Goal: Transaction & Acquisition: Book appointment/travel/reservation

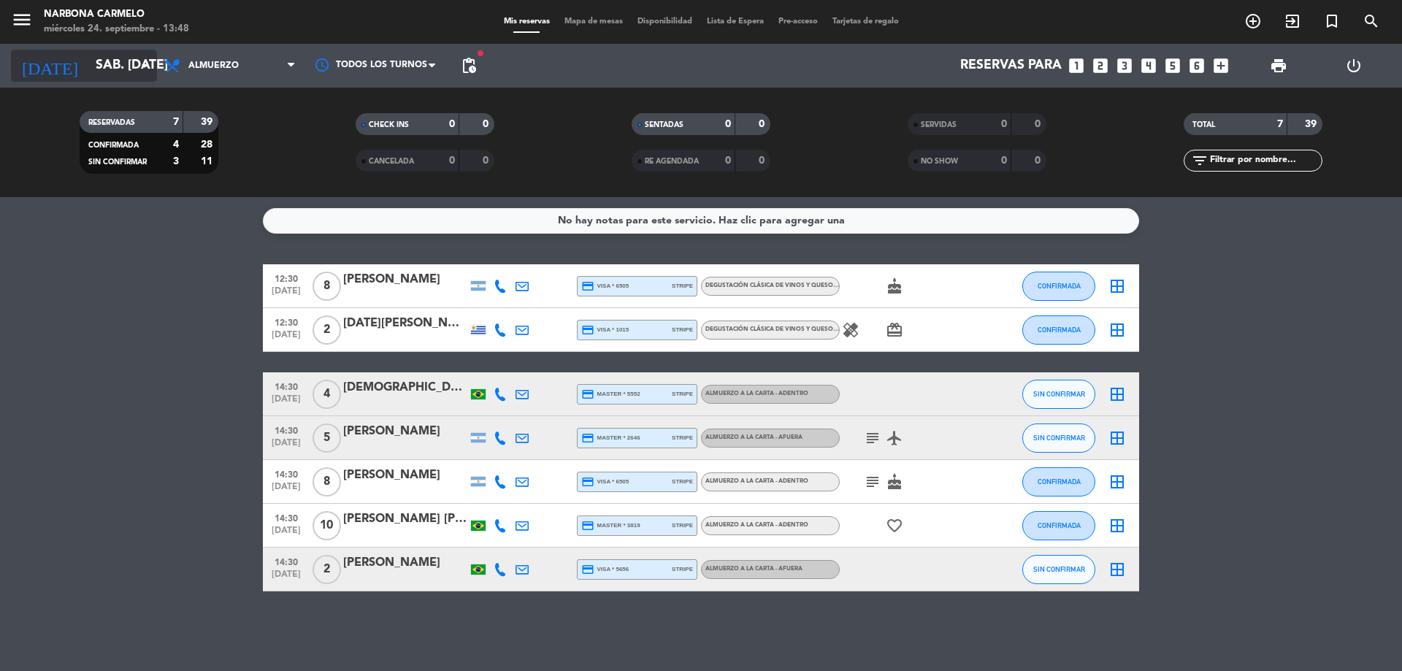
click at [123, 70] on input "sáb. [DATE]" at bounding box center [172, 65] width 169 height 29
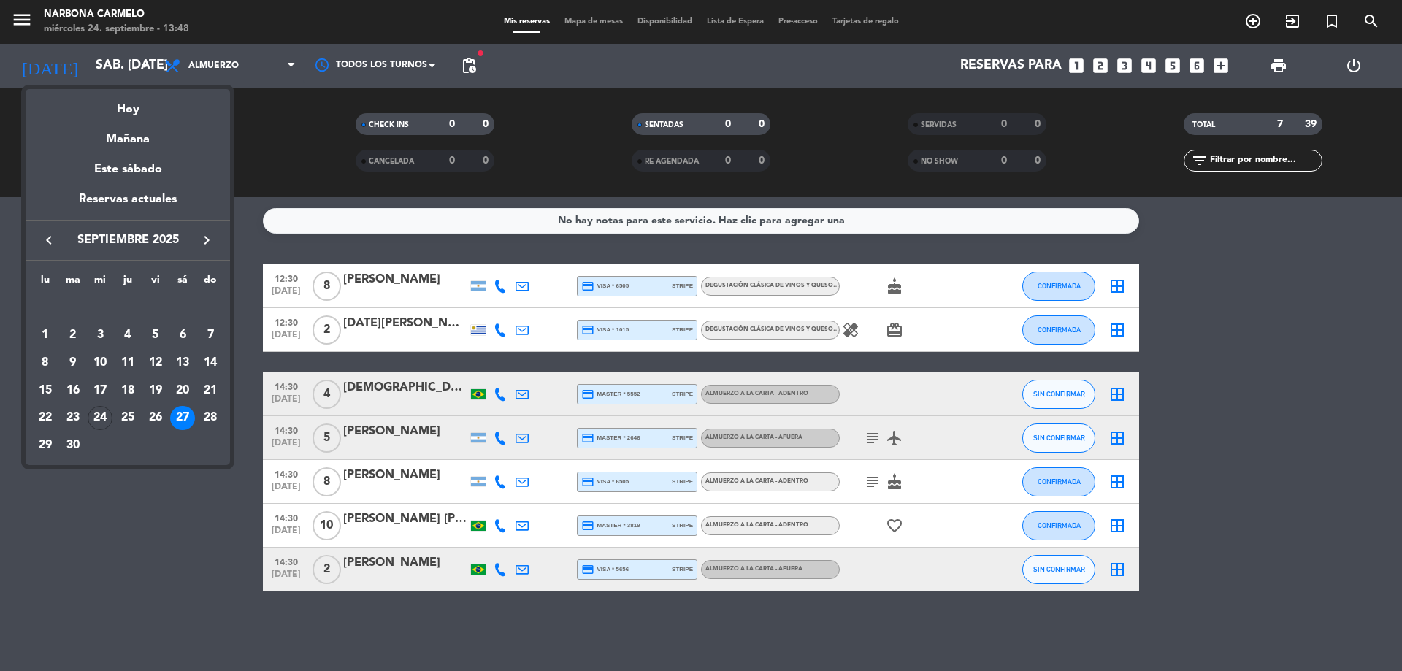
click at [206, 240] on icon "keyboard_arrow_right" at bounding box center [207, 241] width 18 height 18
click at [46, 419] on div "20" at bounding box center [45, 418] width 25 height 25
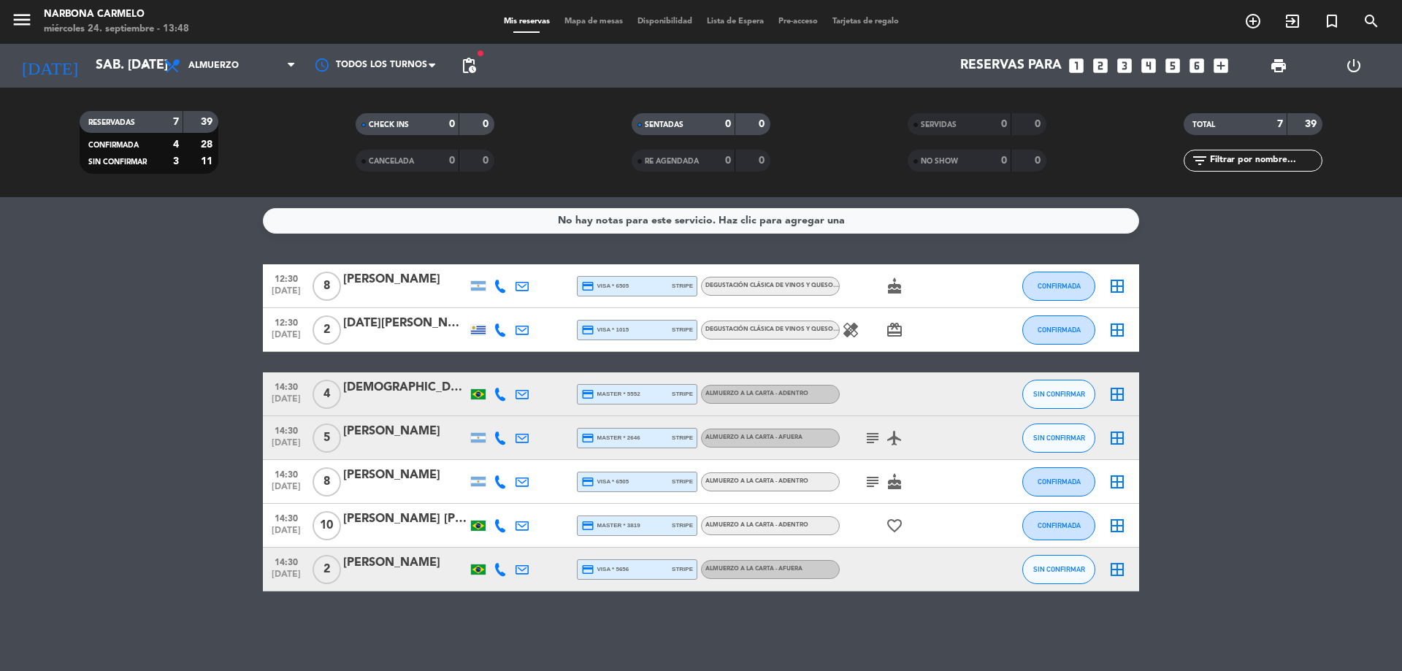
type input "lun. [DATE]"
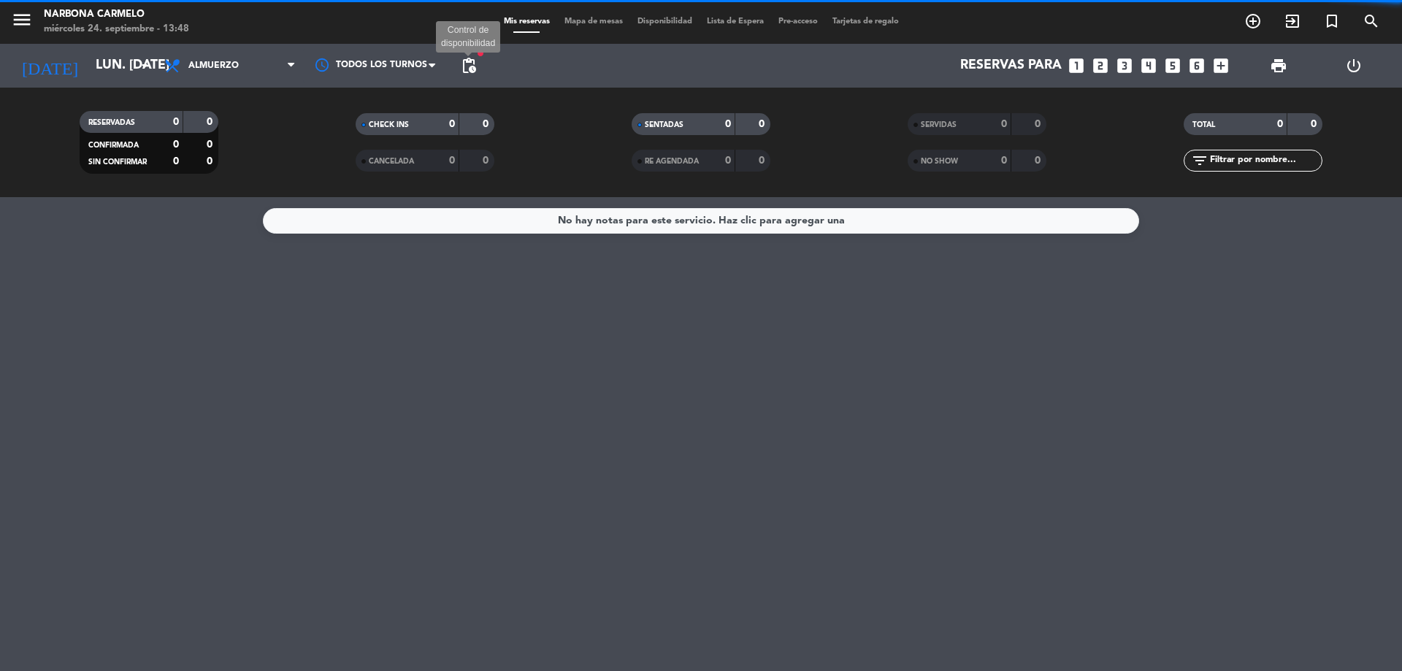
click at [477, 68] on span "pending_actions" at bounding box center [469, 66] width 18 height 18
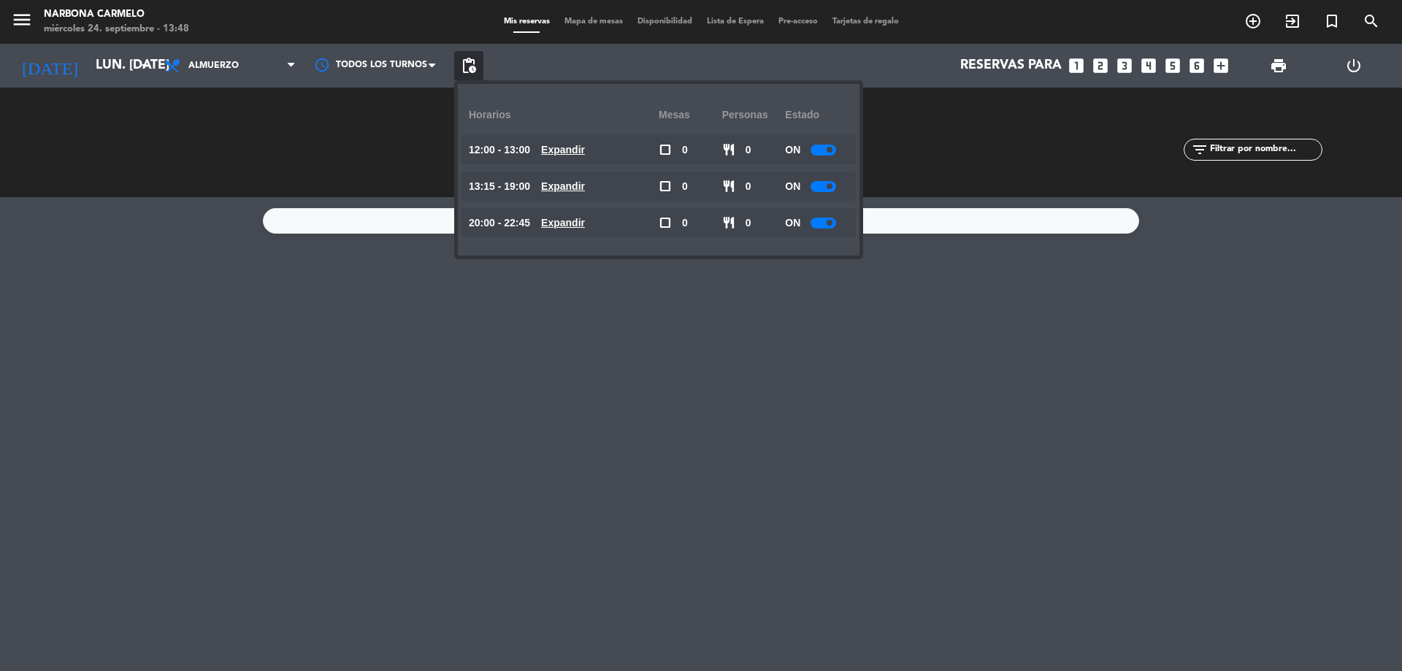
click at [578, 151] on u "Expandir" at bounding box center [563, 150] width 44 height 12
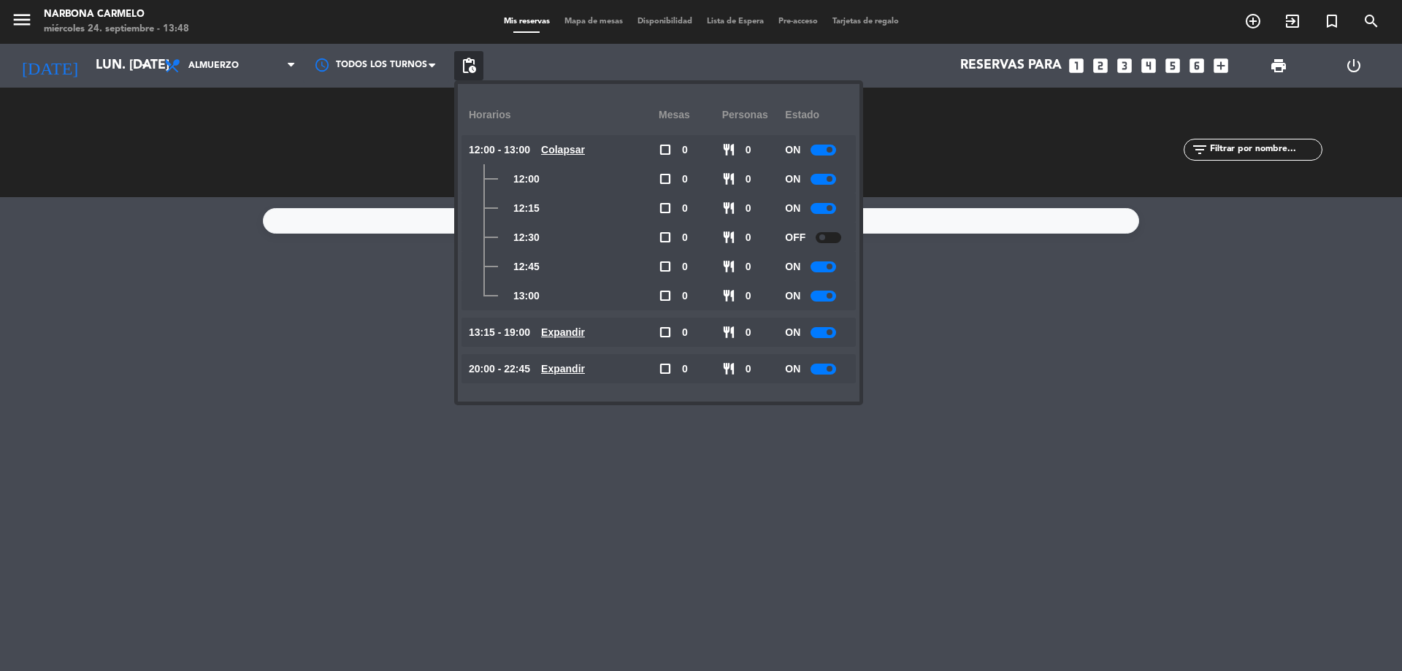
click at [375, 308] on div "No hay notas para este servicio. Haz clic para agregar una" at bounding box center [701, 434] width 1402 height 474
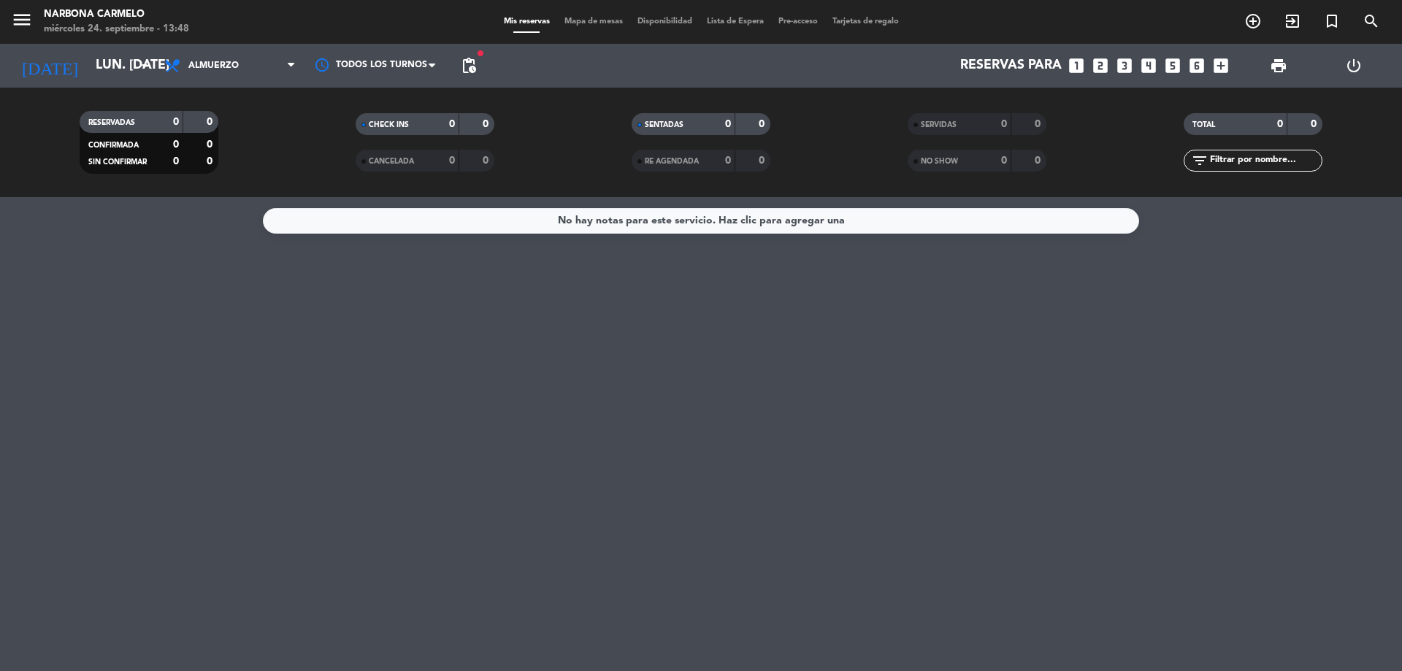
click at [744, 218] on div "No hay notas para este servicio. Haz clic para agregar una" at bounding box center [701, 221] width 287 height 17
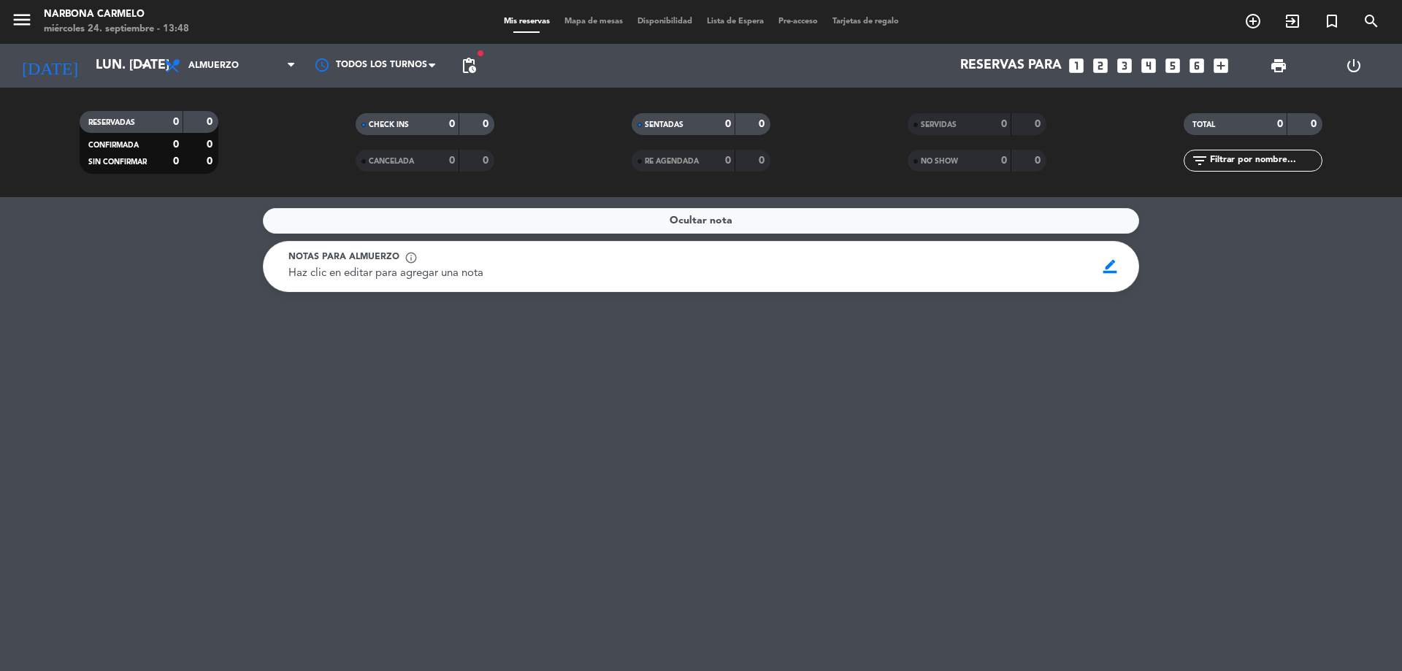
click at [576, 267] on div "Haz clic en editar para agregar una nota" at bounding box center [688, 274] width 798 height 18
click at [1098, 267] on span "border_color" at bounding box center [1110, 267] width 28 height 28
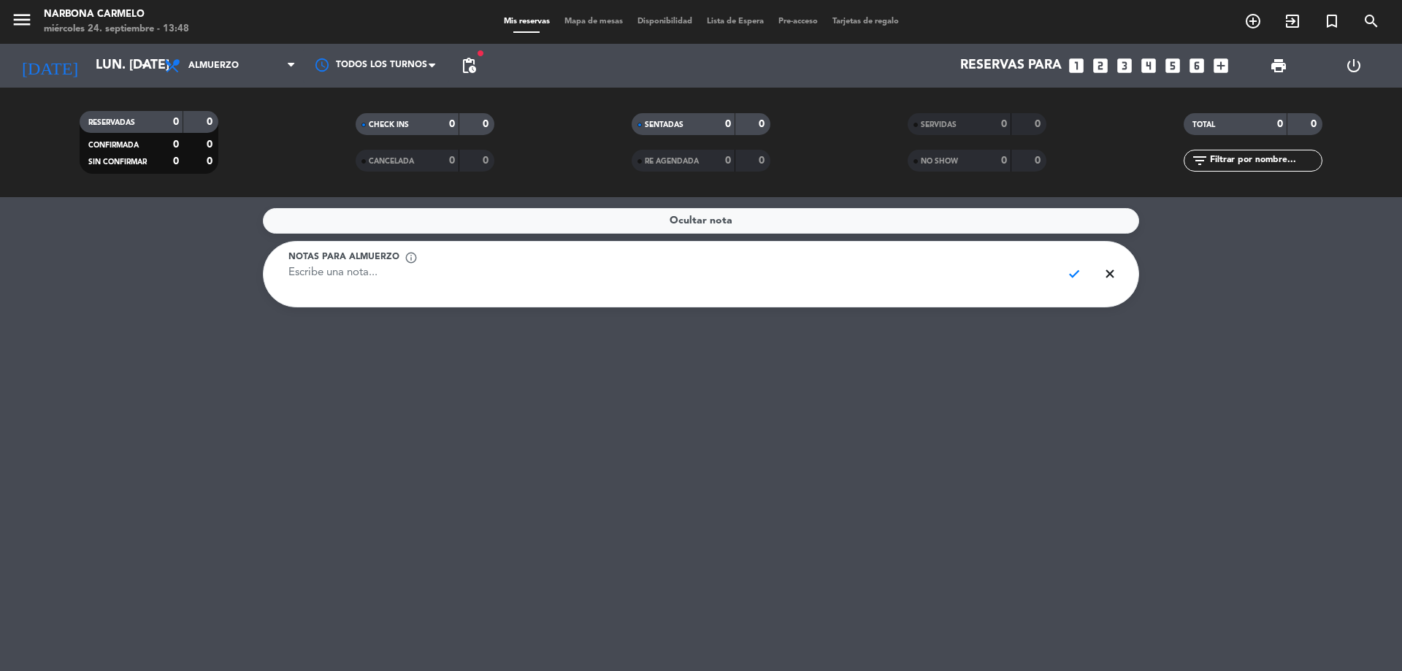
click at [732, 265] on textarea at bounding box center [670, 281] width 762 height 33
type textarea "w"
type textarea "evento privado [PERSON_NAME]"
click at [1077, 278] on span "check" at bounding box center [1075, 274] width 28 height 28
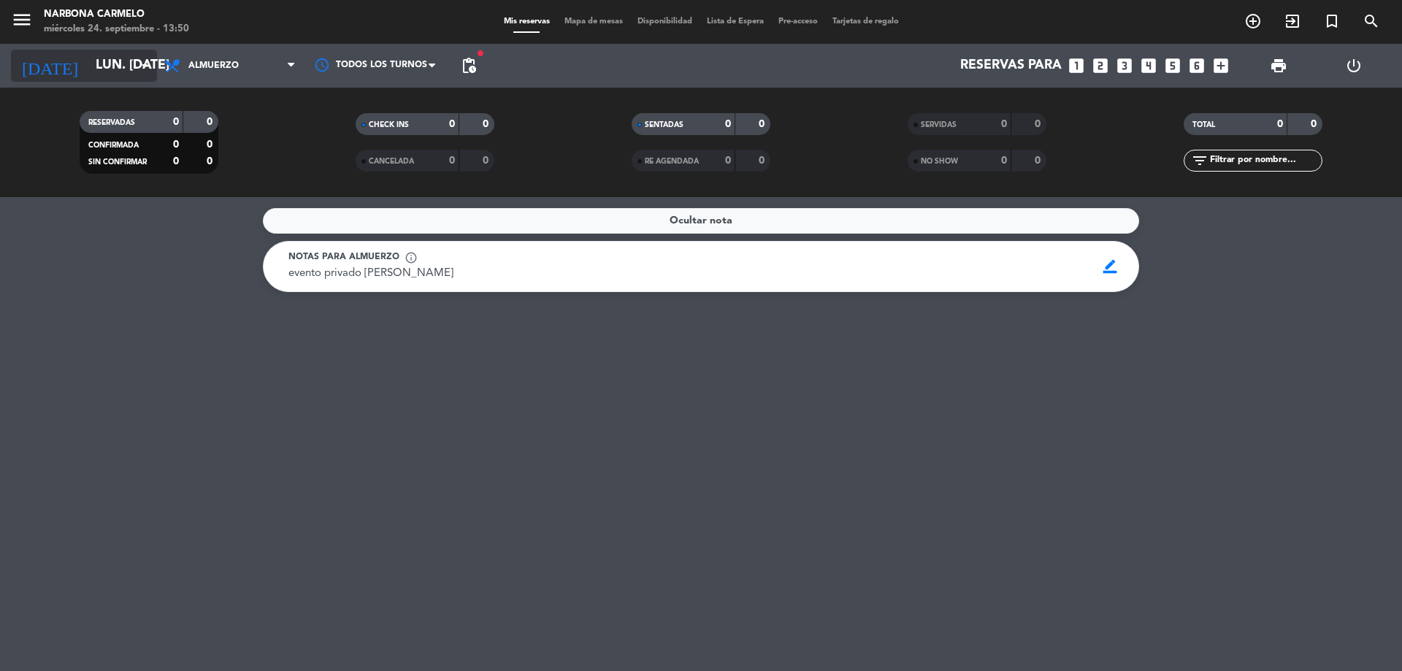
drag, startPoint x: 75, startPoint y: 79, endPoint x: 86, endPoint y: 74, distance: 12.1
click at [88, 74] on input "lun. [DATE]" at bounding box center [172, 65] width 169 height 29
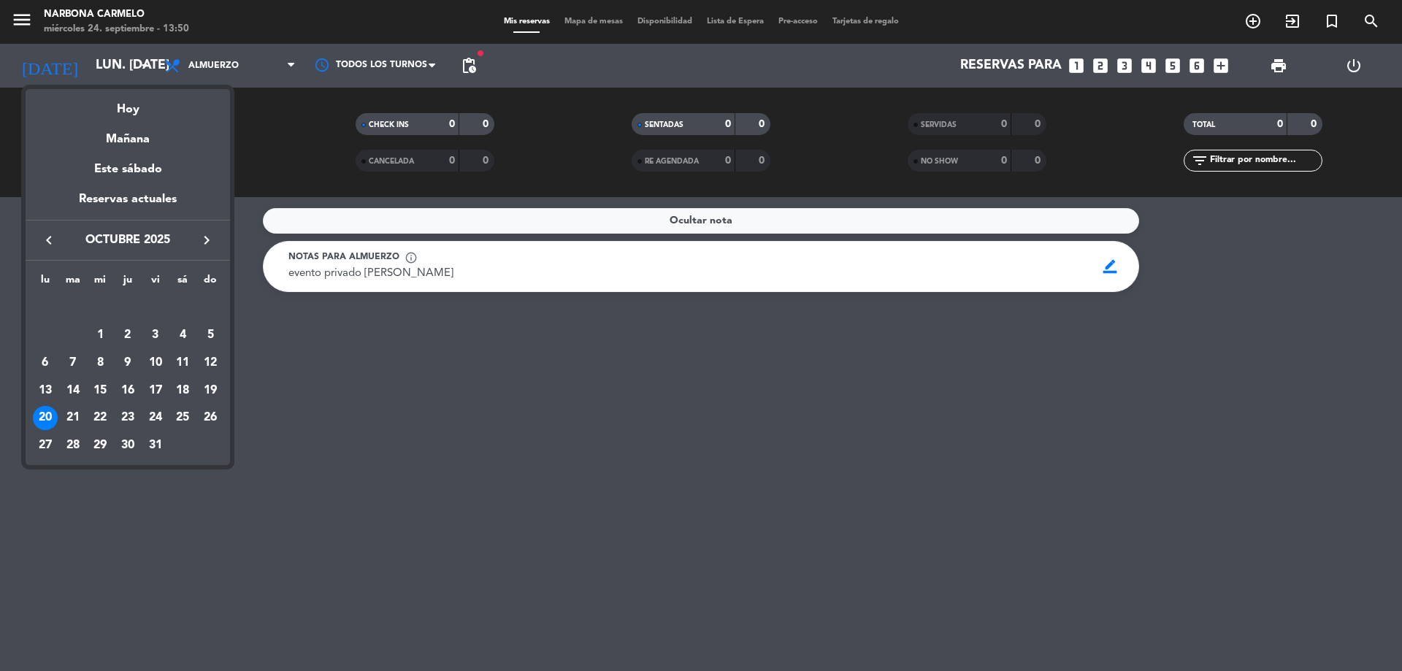
drag, startPoint x: 110, startPoint y: 107, endPoint x: 114, endPoint y: 91, distance: 16.7
click at [116, 100] on div "Hoy" at bounding box center [128, 104] width 205 height 30
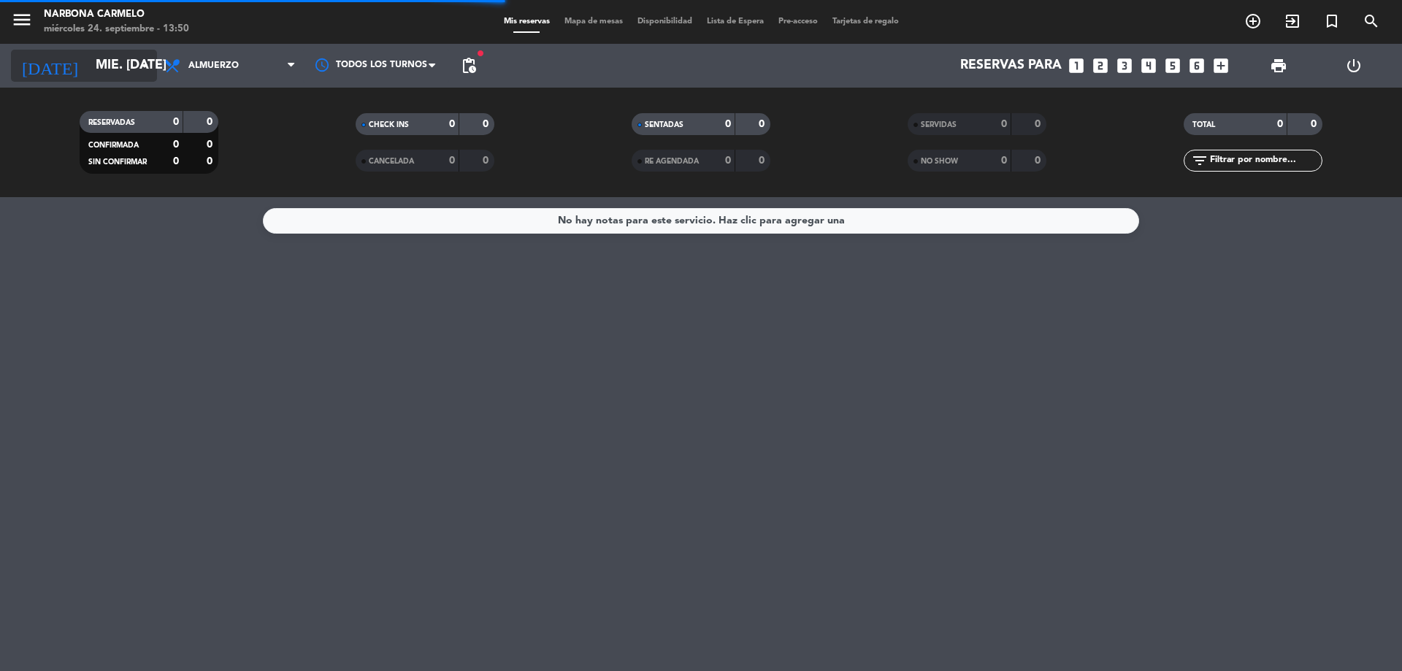
click at [99, 66] on input "mié. [DATE]" at bounding box center [172, 65] width 169 height 29
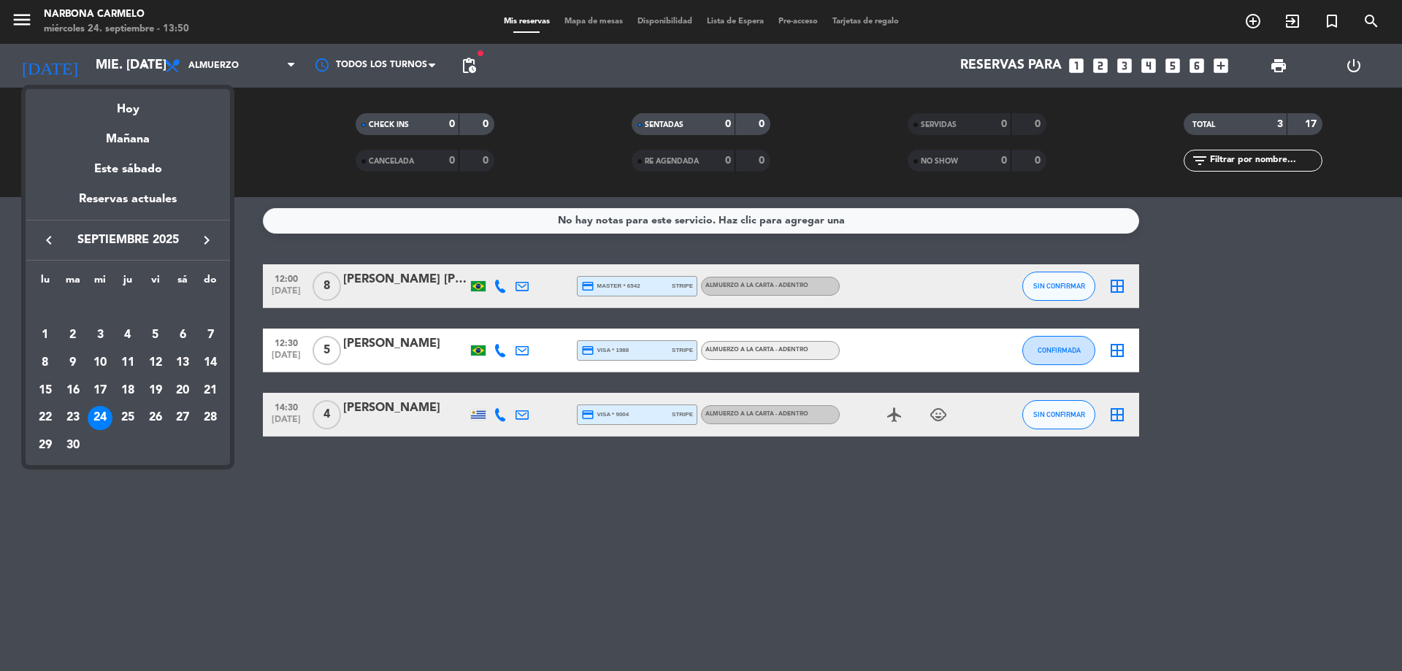
click at [182, 414] on div "27" at bounding box center [182, 418] width 25 height 25
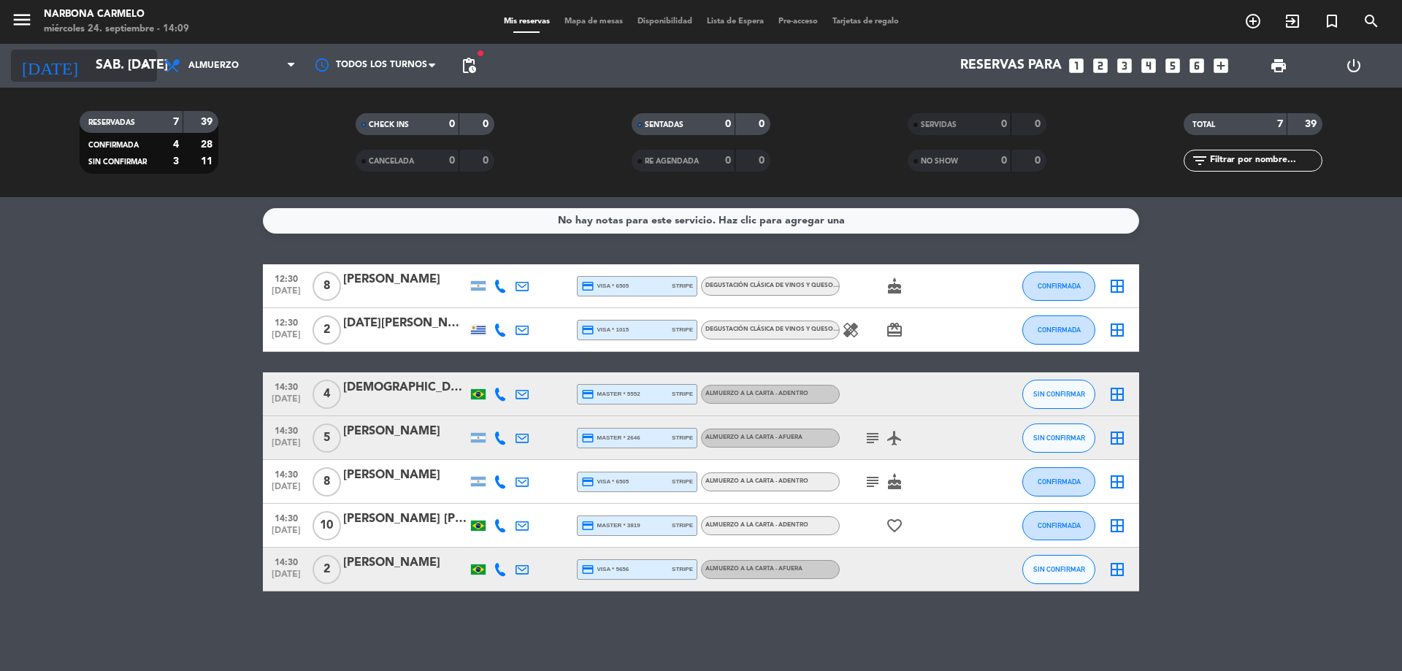
click at [88, 61] on input "sáb. [DATE]" at bounding box center [172, 65] width 169 height 29
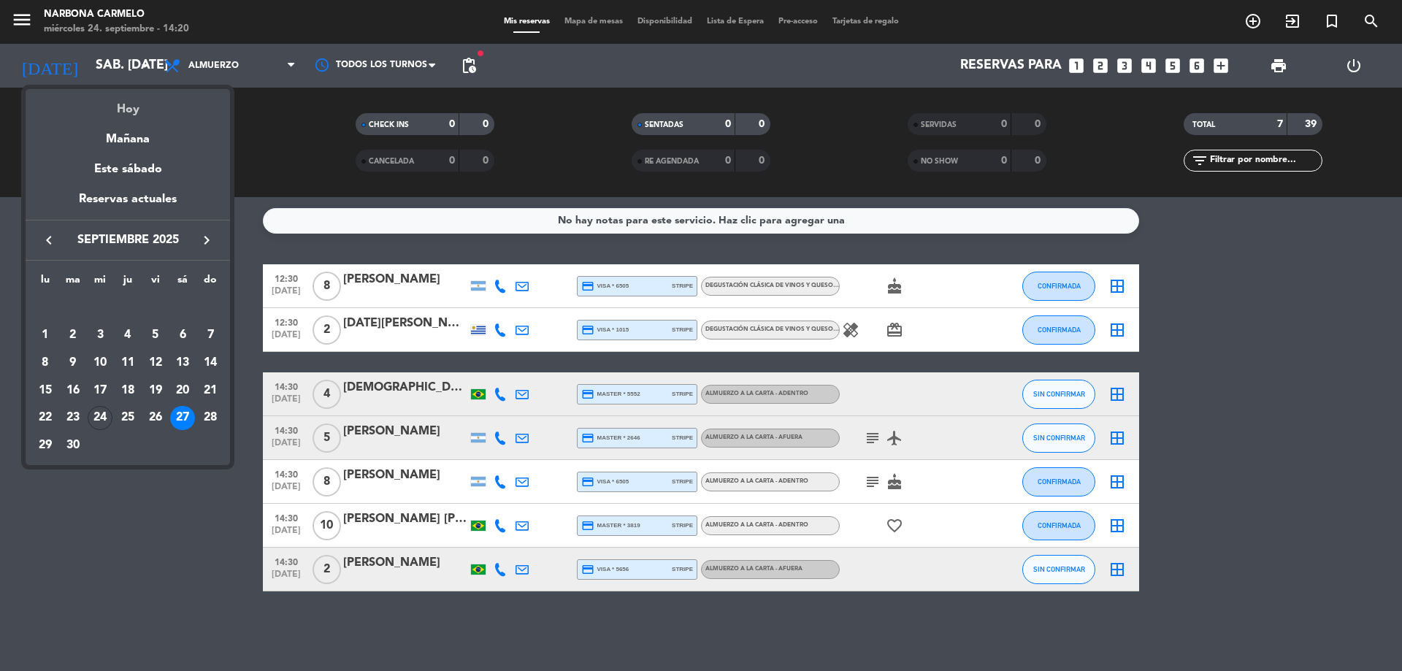
click at [118, 102] on div "Hoy" at bounding box center [128, 104] width 205 height 30
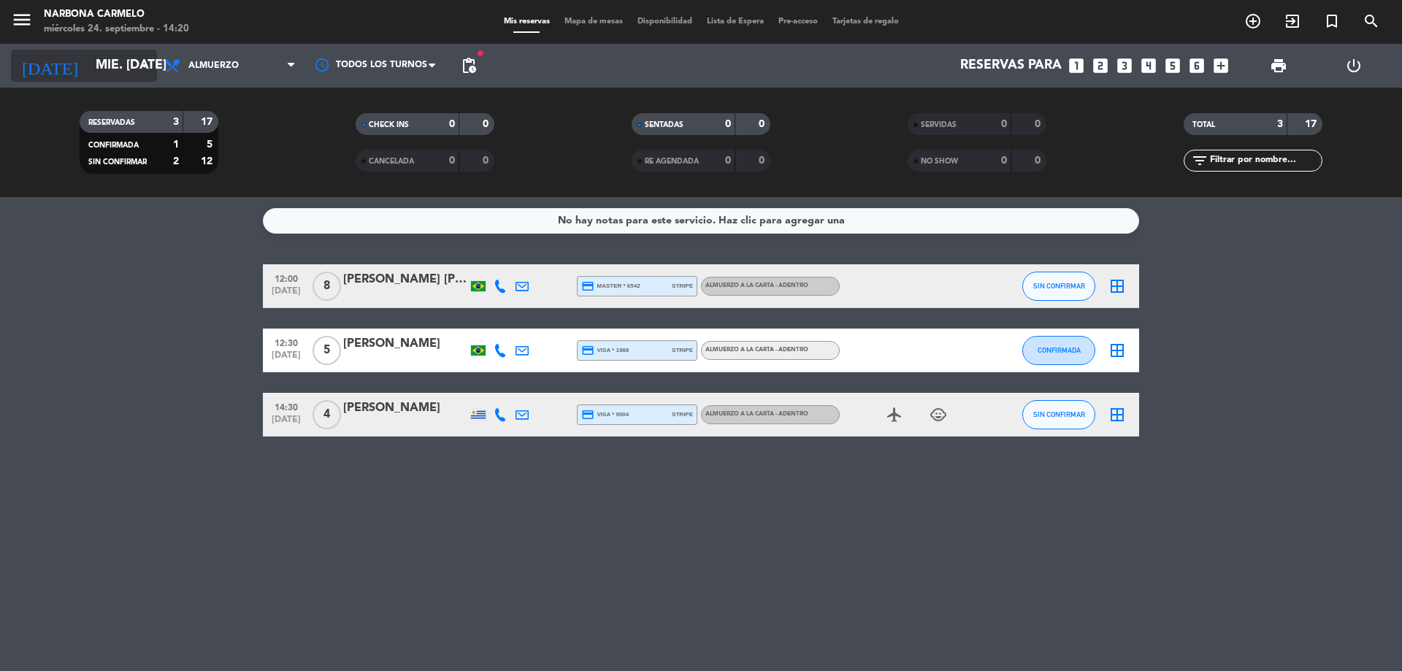
click at [124, 57] on input "mié. [DATE]" at bounding box center [172, 65] width 169 height 29
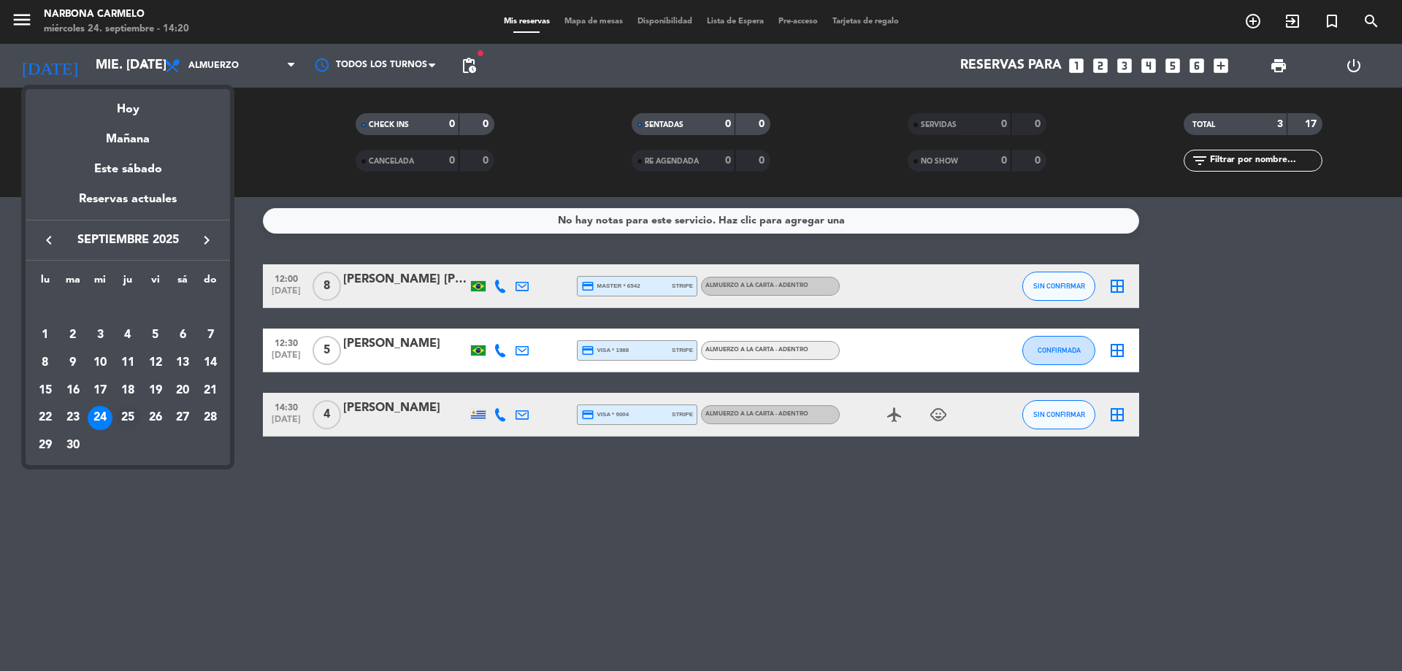
click at [121, 414] on div "25" at bounding box center [127, 418] width 25 height 25
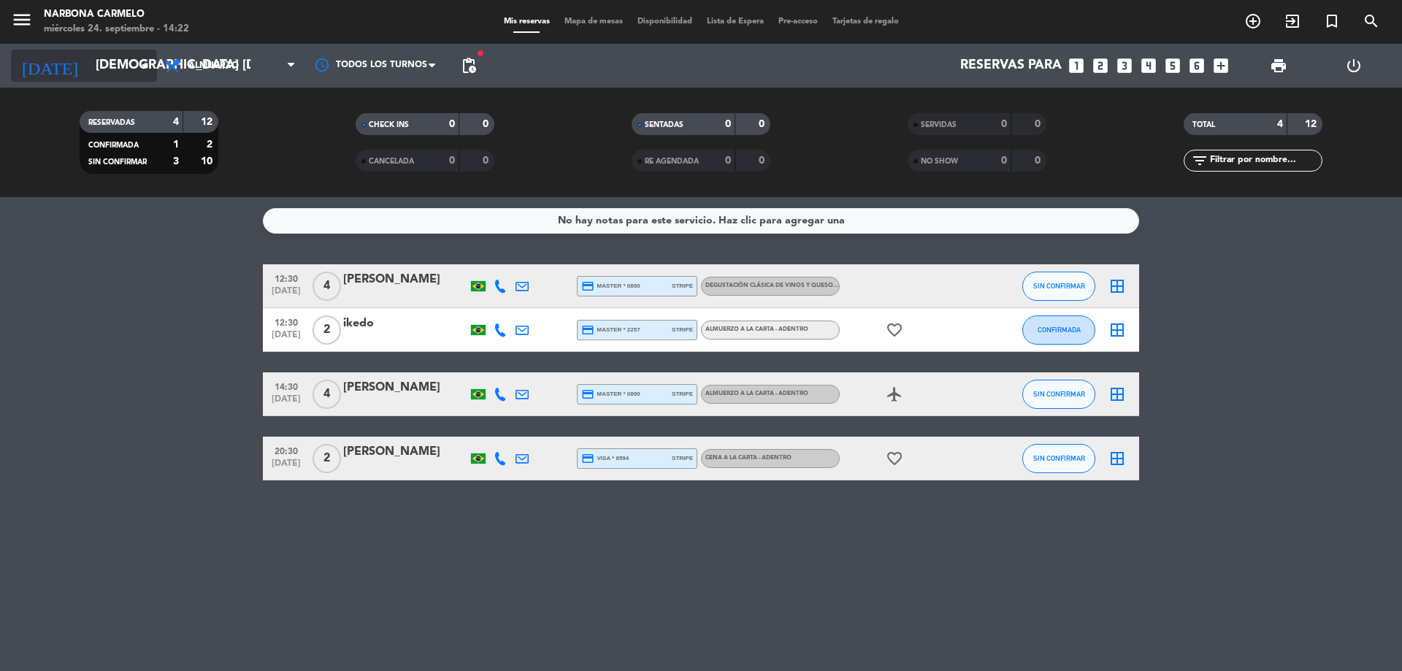
click at [141, 74] on icon "arrow_drop_down" at bounding box center [145, 66] width 18 height 18
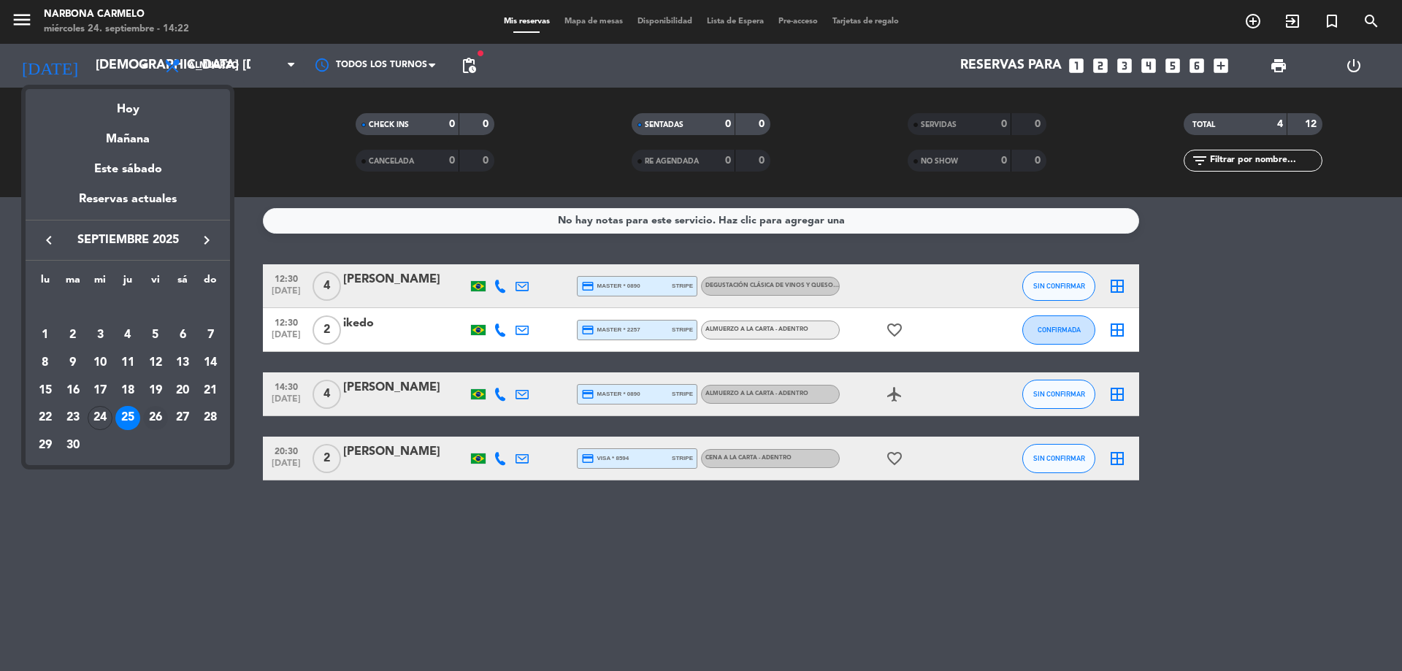
click at [151, 424] on div "26" at bounding box center [155, 418] width 25 height 25
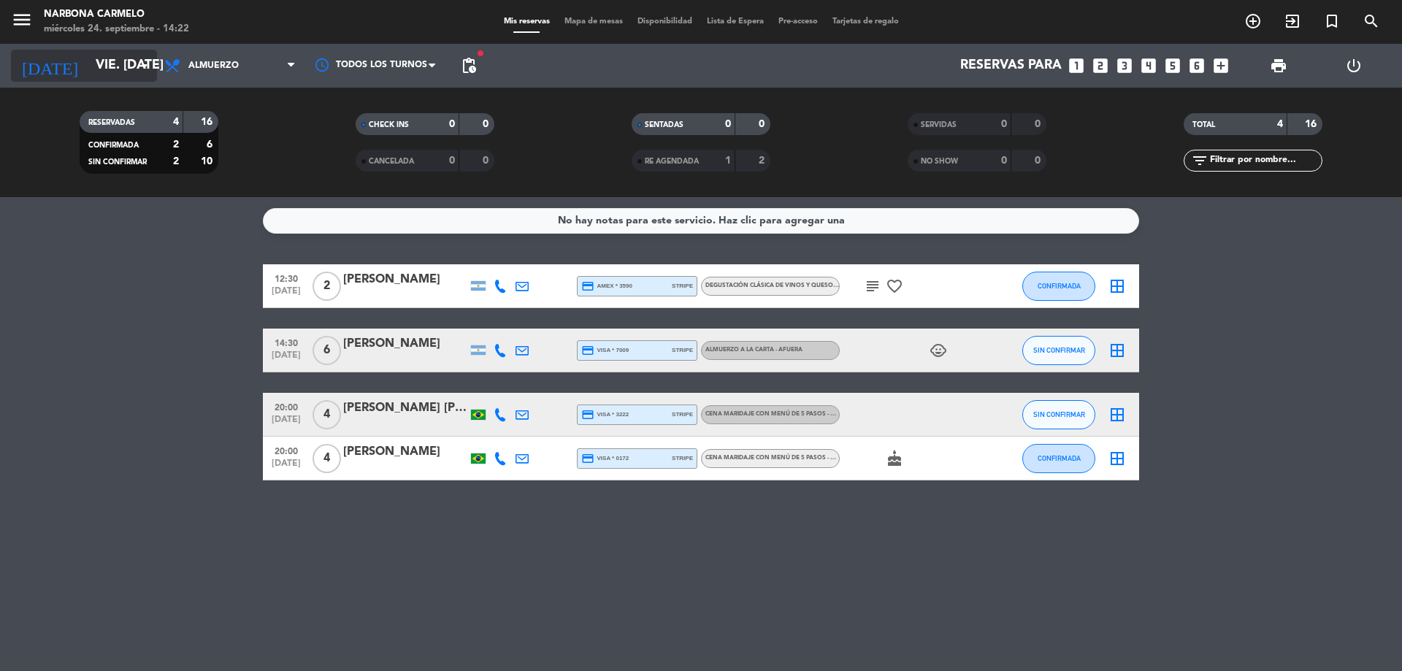
click at [110, 66] on input "vie. [DATE]" at bounding box center [172, 65] width 169 height 29
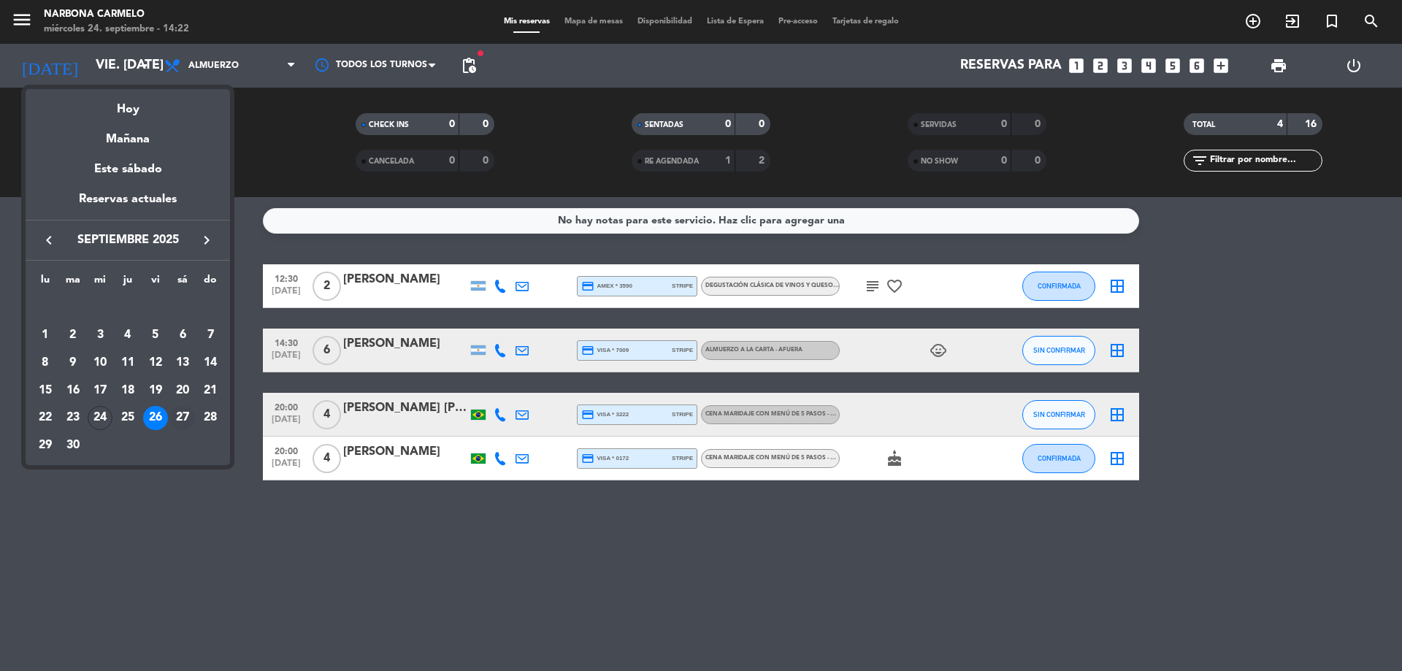
click at [180, 414] on div "27" at bounding box center [182, 418] width 25 height 25
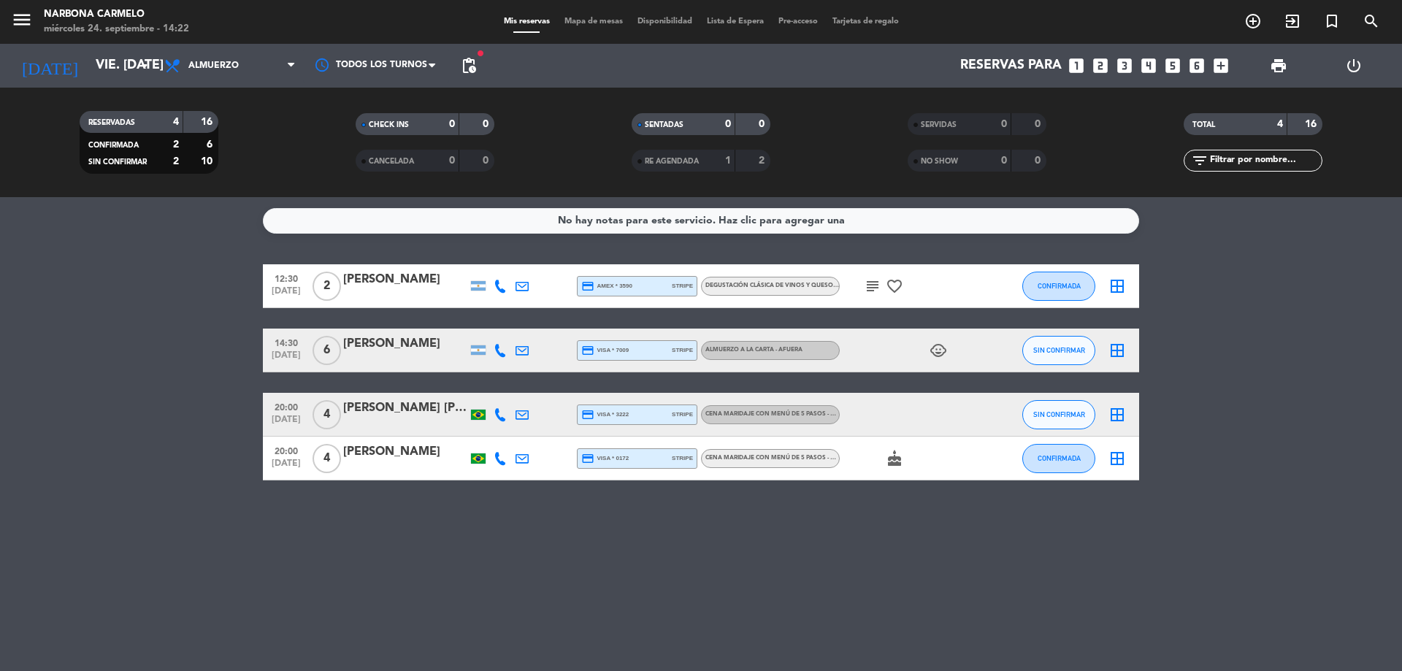
type input "sáb. [DATE]"
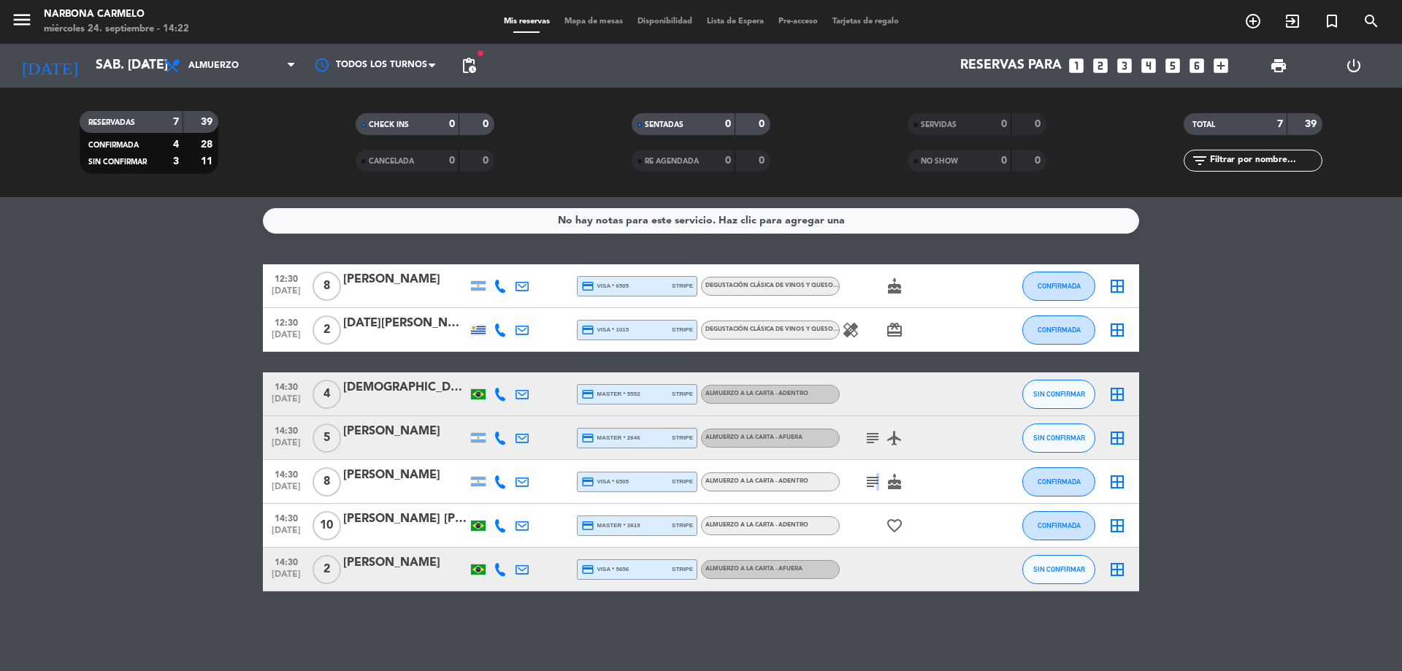
click at [876, 482] on icon "subject" at bounding box center [873, 482] width 18 height 18
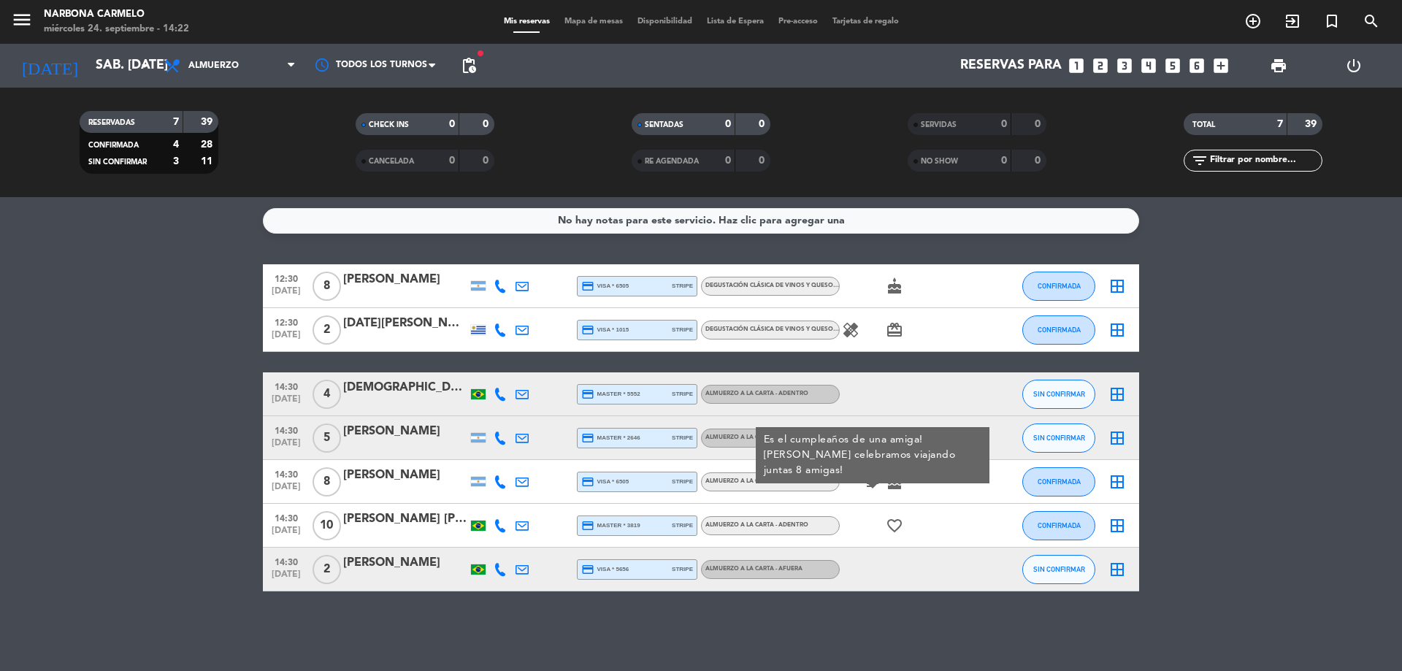
click at [912, 363] on div "12:30 [DATE] 8 [PERSON_NAME] credit_card visa * 6505 stripe Degustación clásica…" at bounding box center [701, 427] width 877 height 327
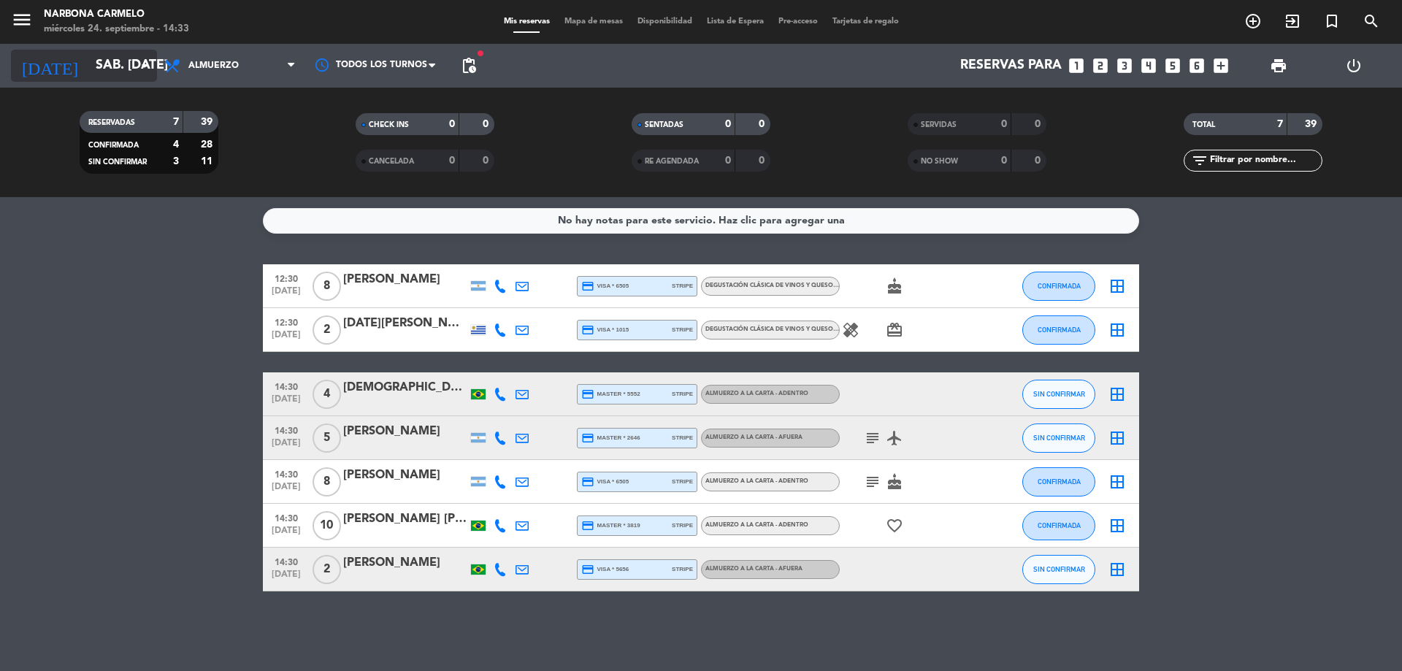
click at [96, 66] on input "sáb. [DATE]" at bounding box center [172, 65] width 169 height 29
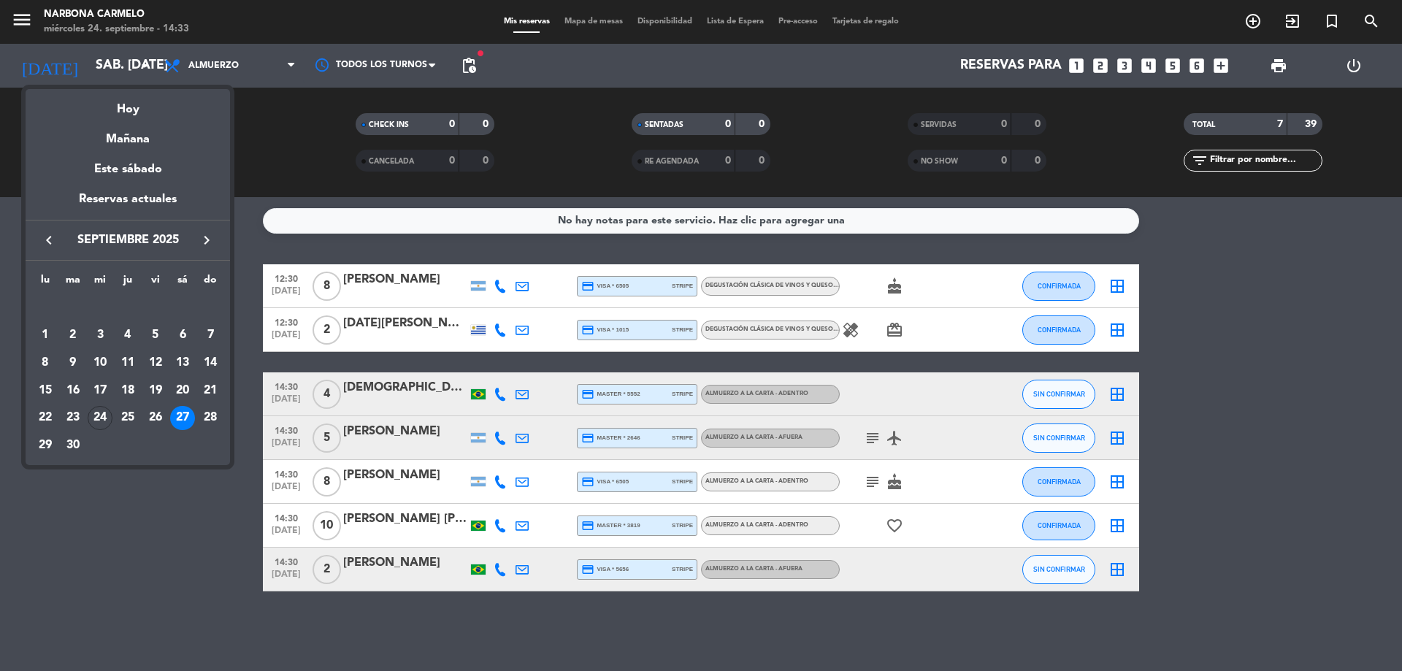
click at [1097, 66] on div at bounding box center [701, 335] width 1402 height 671
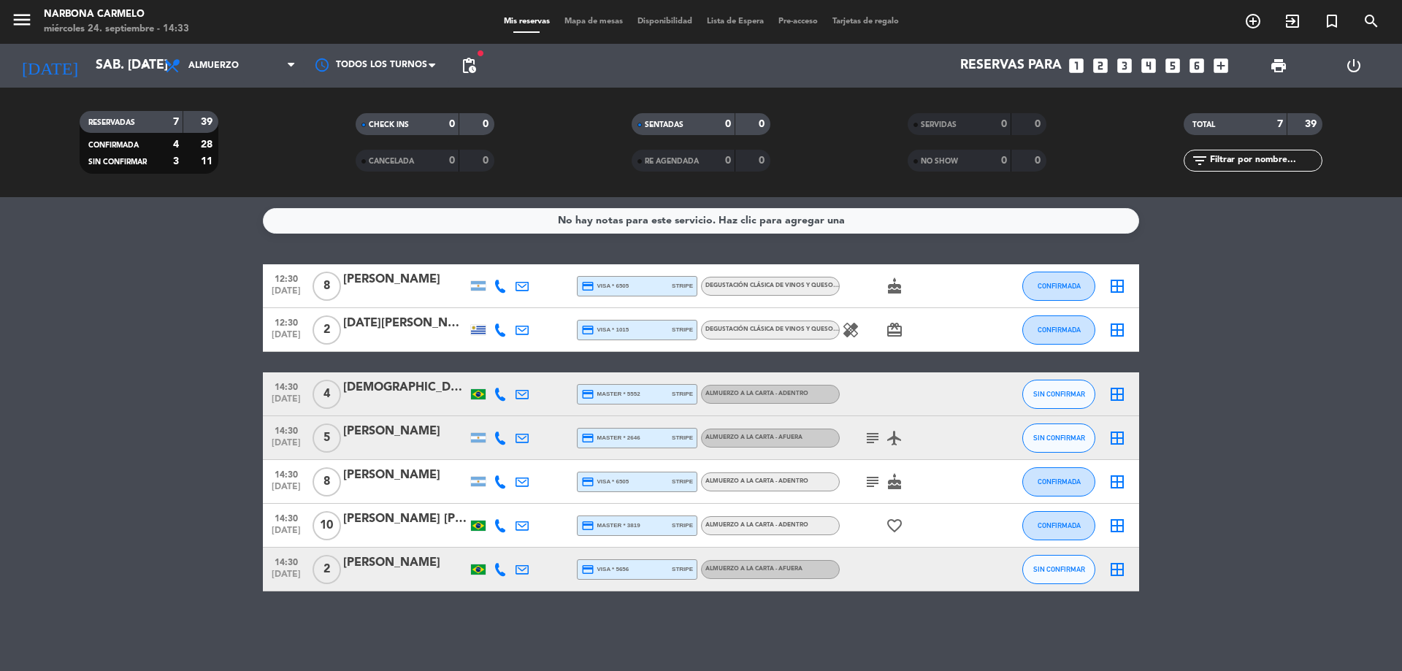
click at [1098, 66] on icon "looks_two" at bounding box center [1100, 65] width 19 height 19
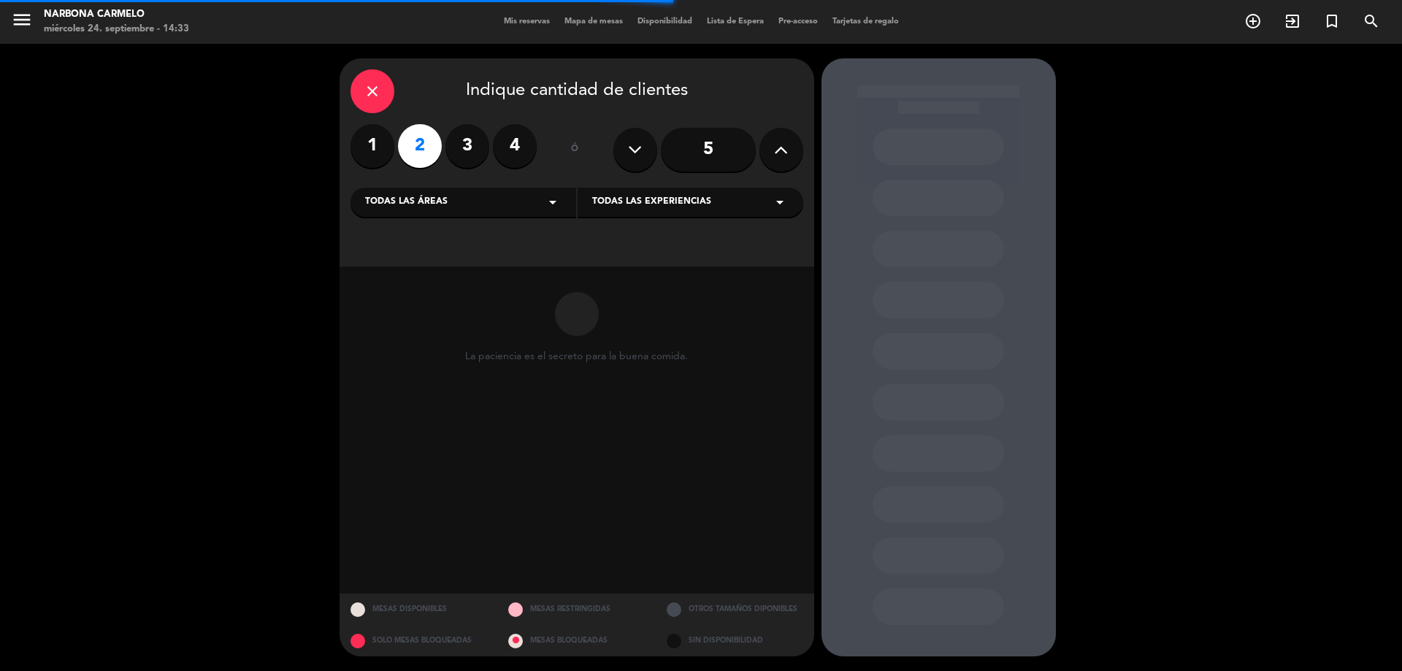
click at [787, 210] on icon "arrow_drop_down" at bounding box center [780, 203] width 18 height 18
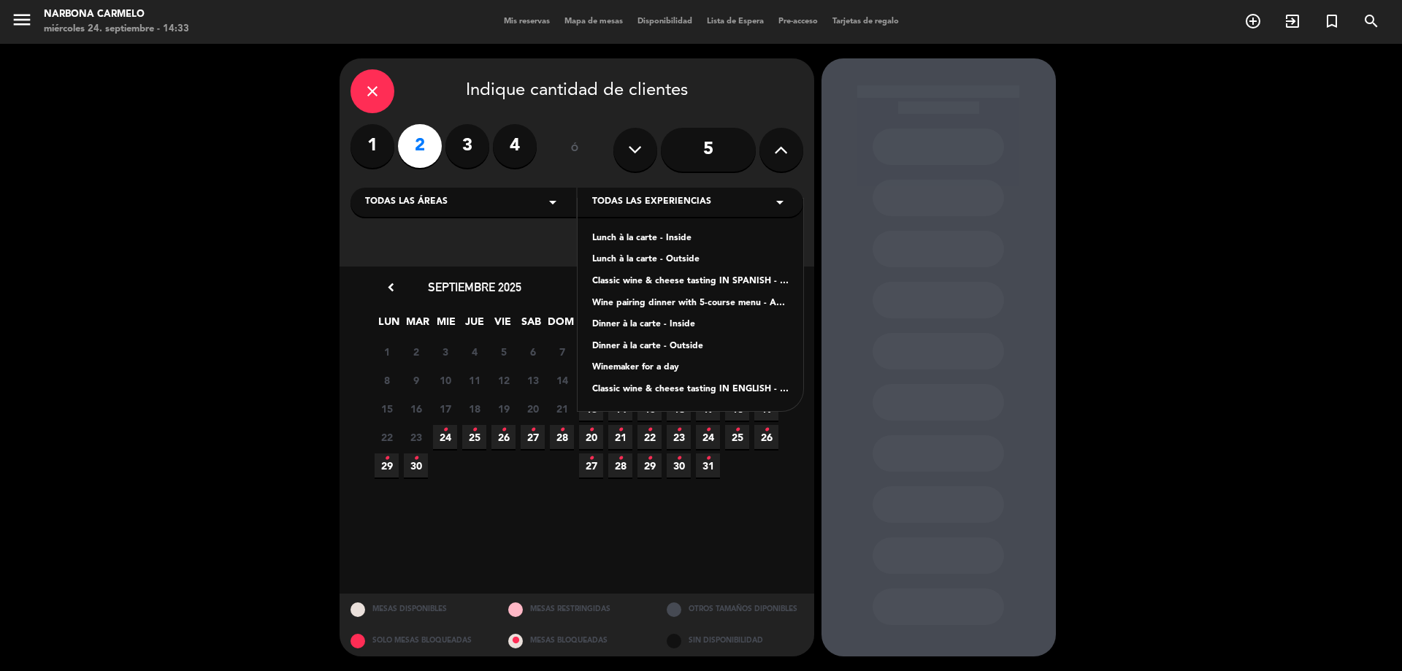
click at [681, 397] on div "Classic wine & cheese tasting IN ENGLISH - ADULTS ONLY" at bounding box center [690, 390] width 196 height 15
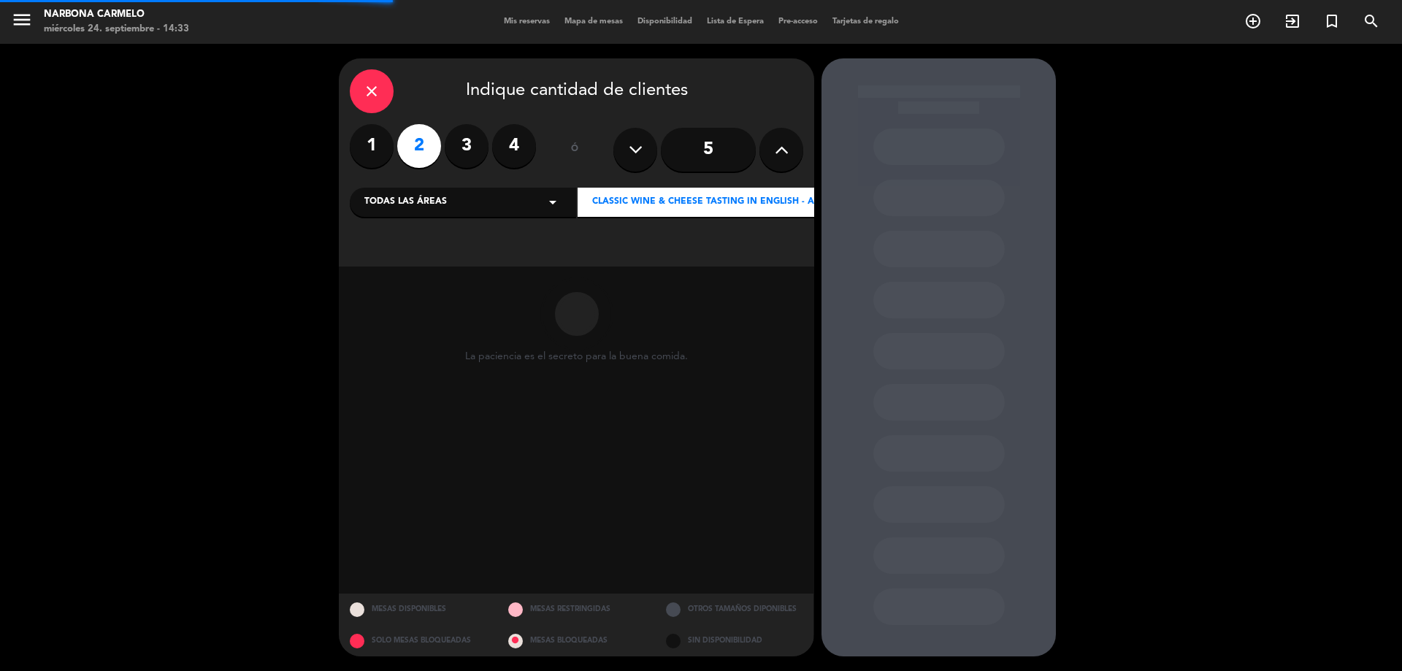
click at [738, 210] on div "Classic wine & cheese tasting IN ENGLISH - ADULTS ONLY arrow_drop_down" at bounding box center [739, 202] width 323 height 29
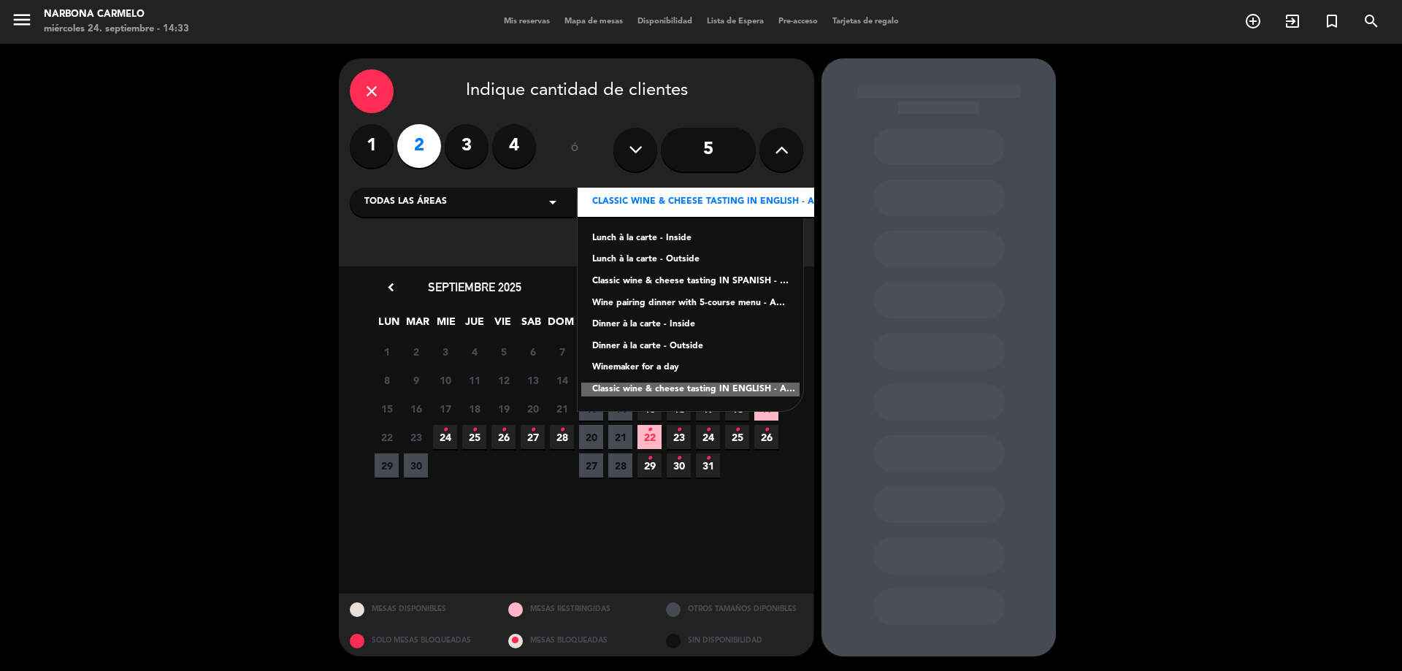
click at [756, 280] on div "Classic wine & cheese tasting IN SPANISH - ADULTS ONLY" at bounding box center [690, 282] width 197 height 15
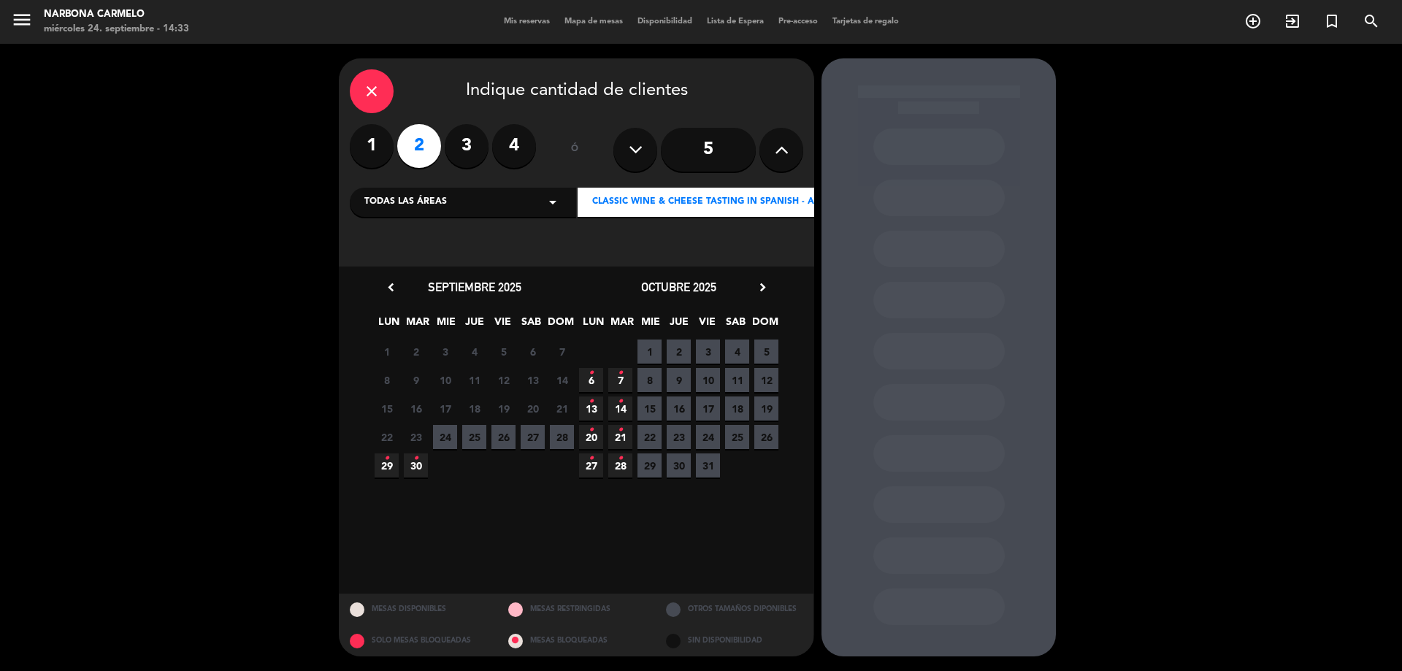
click at [532, 438] on span "27" at bounding box center [533, 437] width 24 height 24
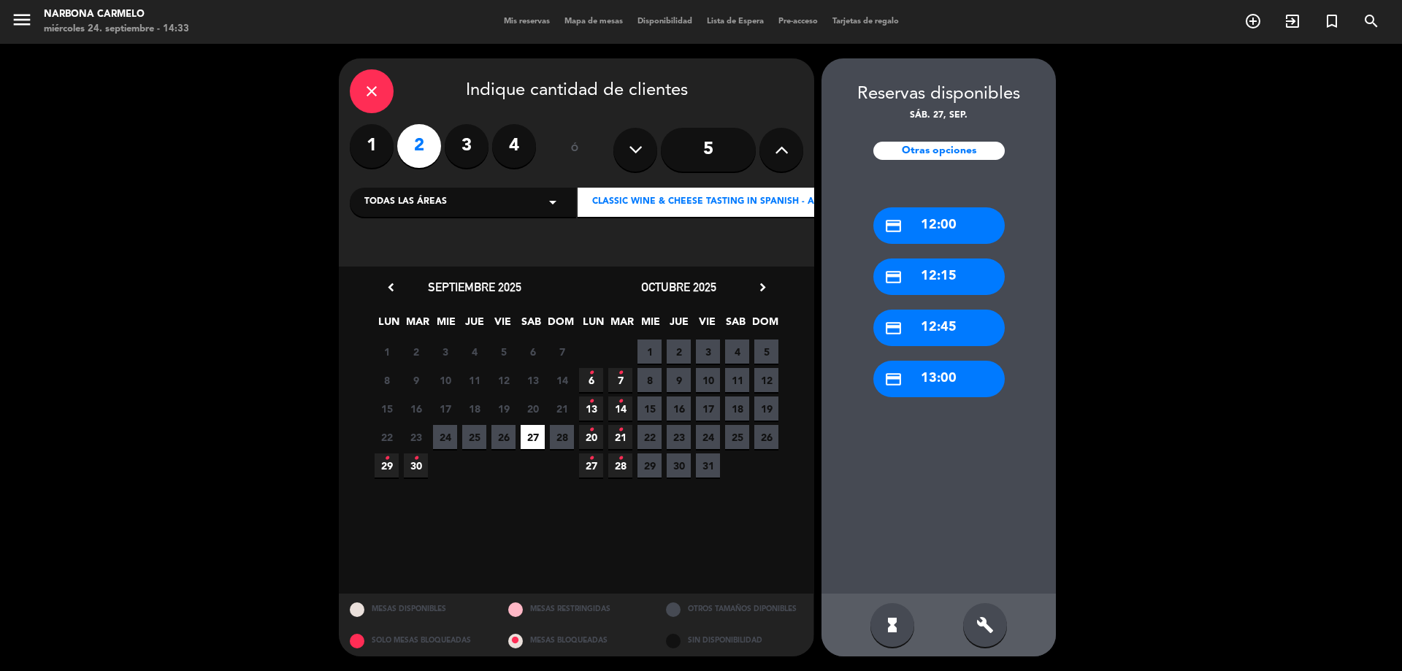
click at [938, 150] on div "Otras opciones" at bounding box center [939, 151] width 131 height 18
click at [345, 99] on div "close Indique cantidad de clientes 1 2 3 4 ó 5 Todas las áreas arrow_drop_down …" at bounding box center [577, 162] width 476 height 208
click at [375, 93] on icon "close" at bounding box center [372, 92] width 18 height 18
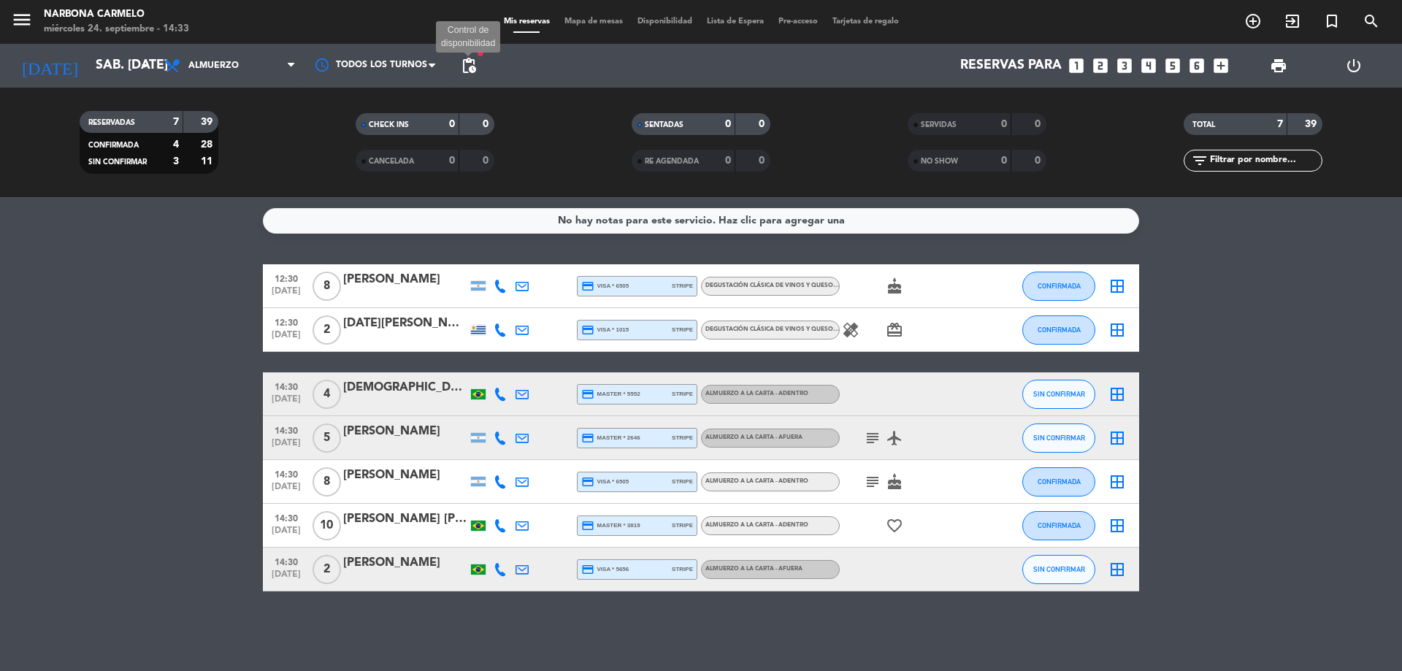
click at [465, 72] on span "pending_actions" at bounding box center [469, 66] width 18 height 18
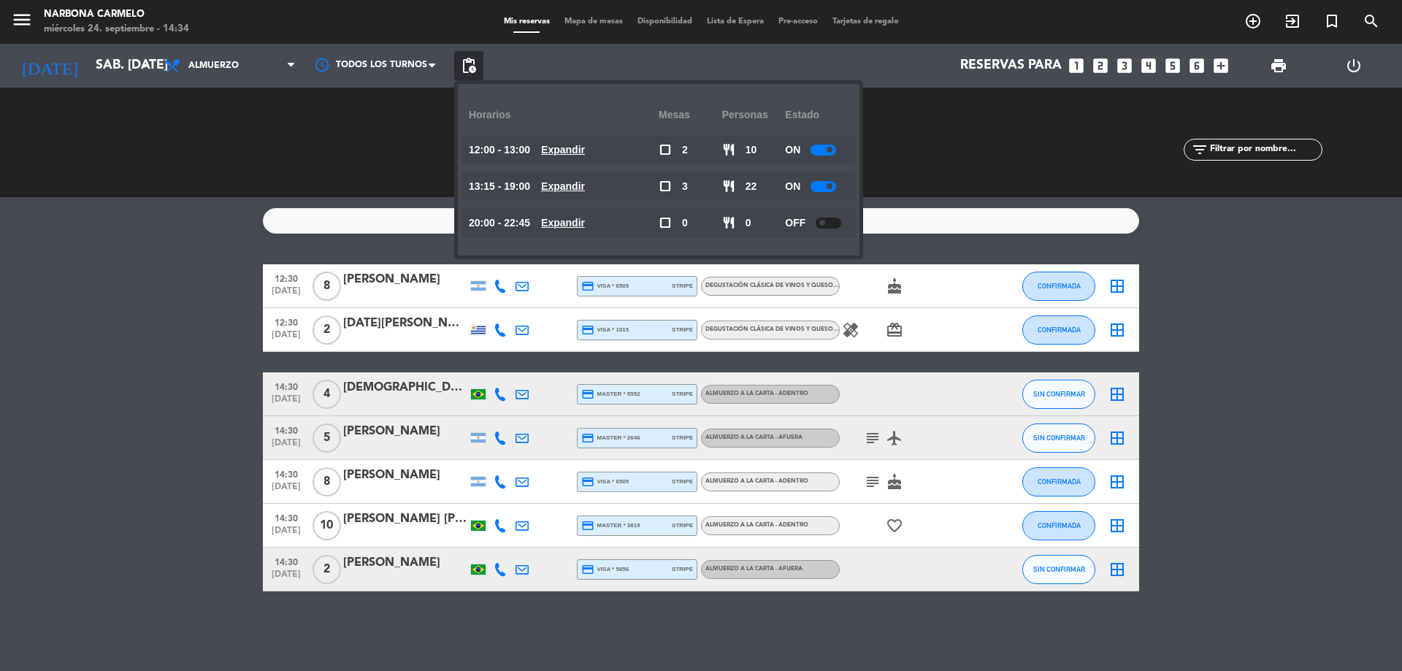
click at [576, 155] on u "Expandir" at bounding box center [563, 150] width 44 height 12
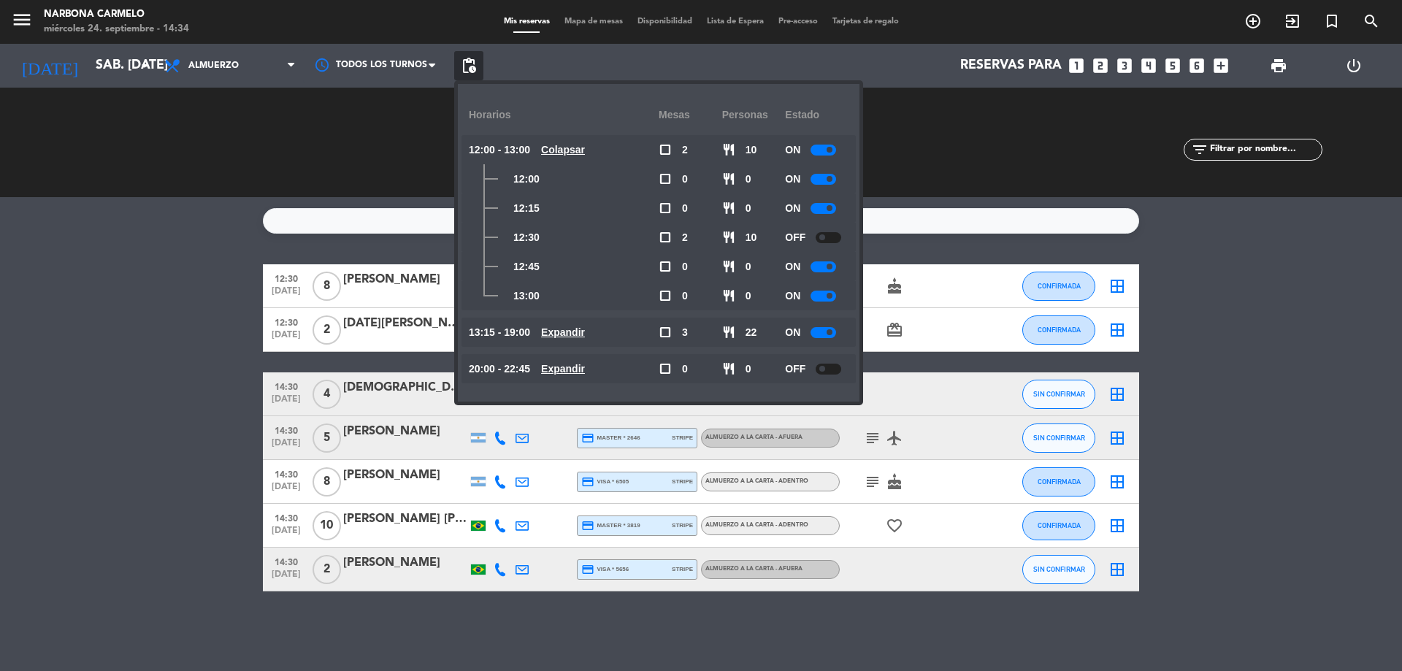
click at [576, 155] on u "Colapsar" at bounding box center [563, 150] width 44 height 12
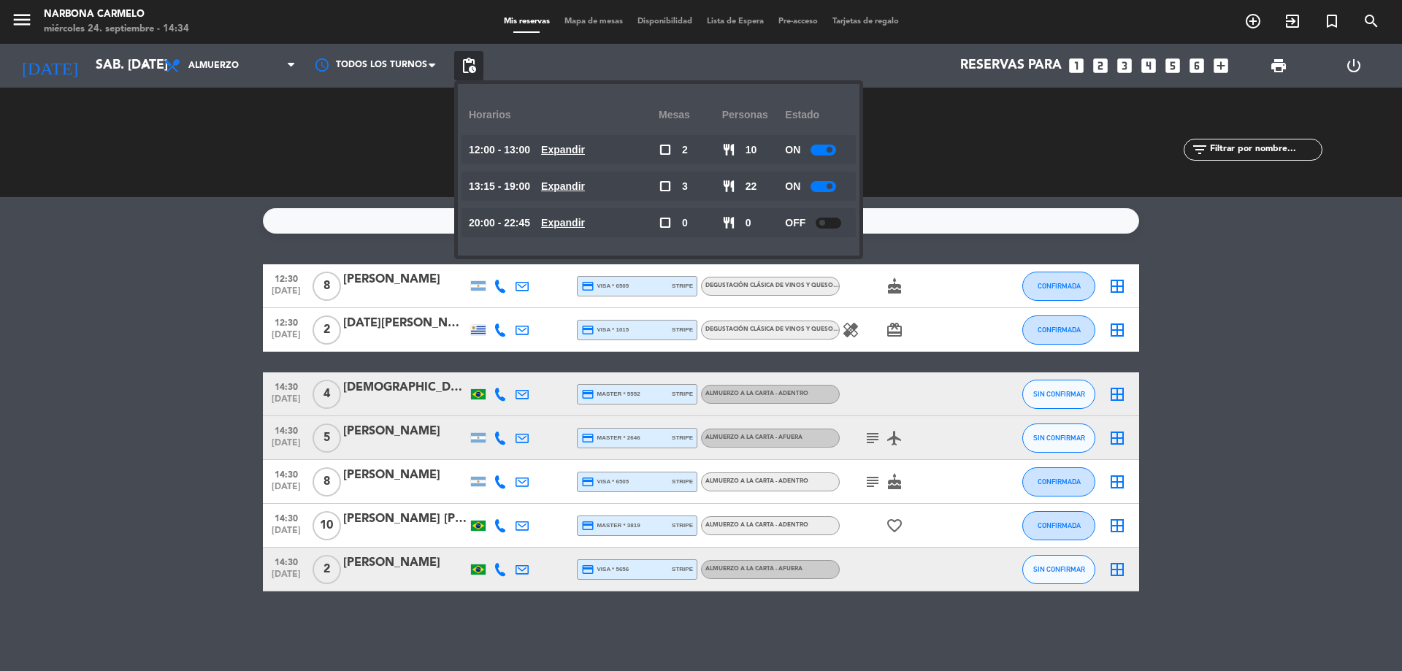
click at [577, 150] on u "Expandir" at bounding box center [563, 150] width 44 height 12
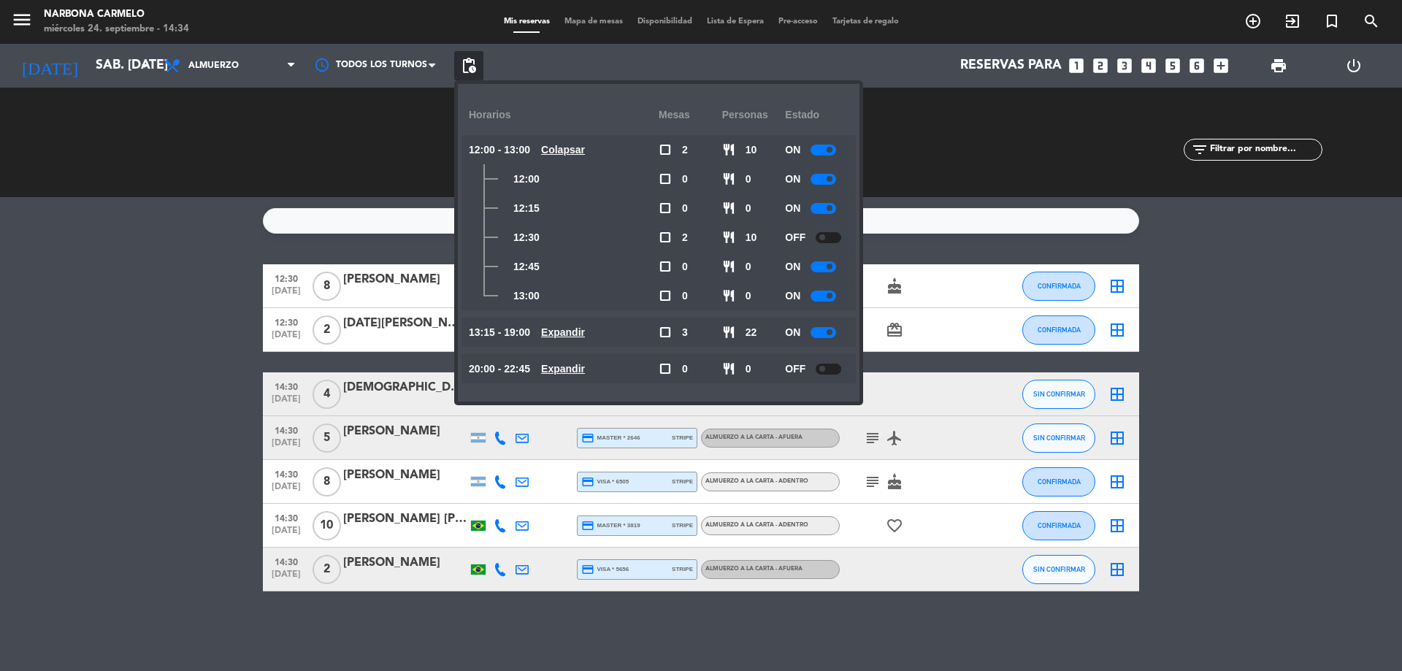
click at [827, 232] on div at bounding box center [829, 237] width 26 height 11
click at [1102, 65] on icon "looks_two" at bounding box center [1100, 65] width 19 height 19
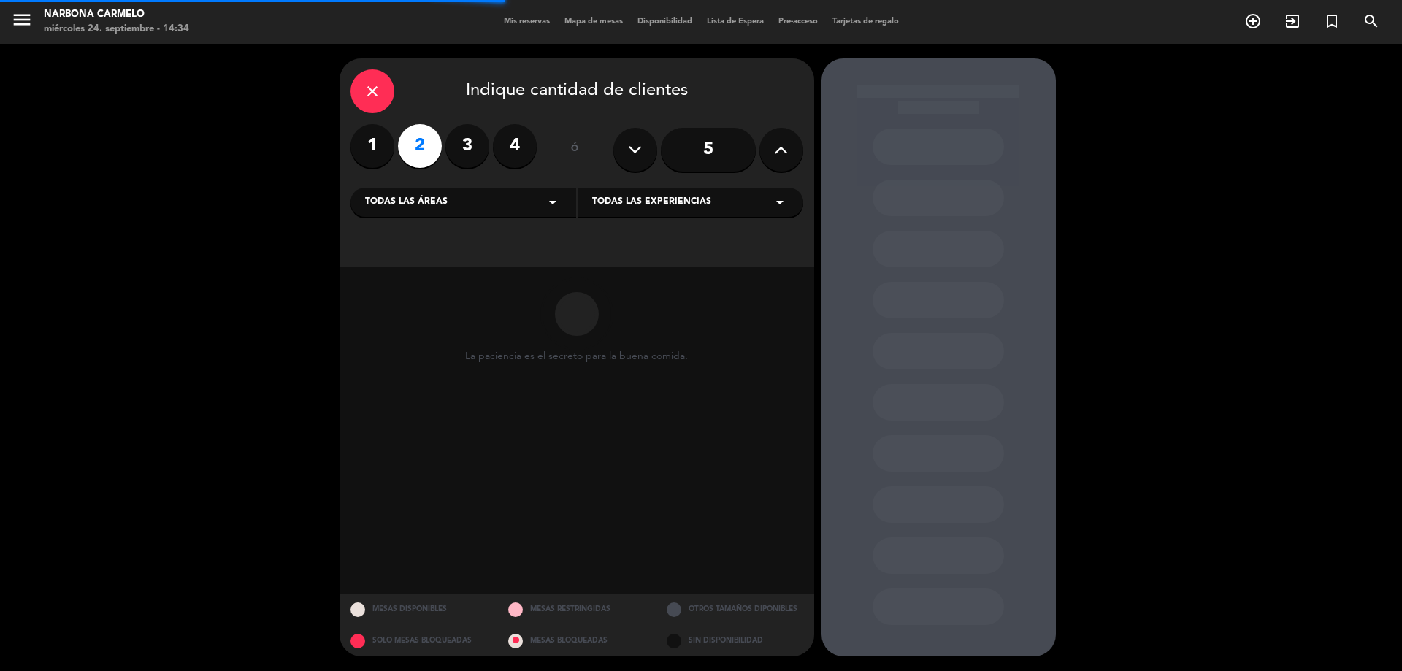
click at [686, 212] on div "Todas las experiencias arrow_drop_down" at bounding box center [691, 202] width 226 height 29
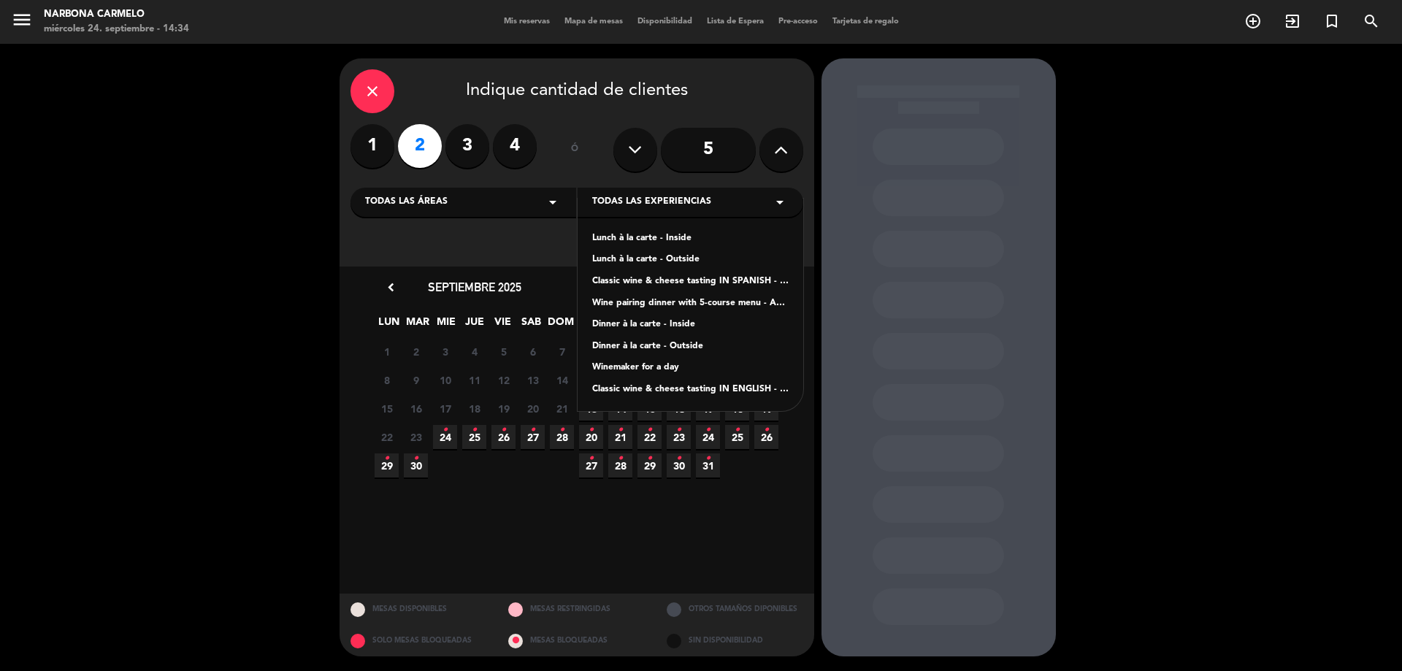
click at [734, 280] on div "Classic wine & cheese tasting IN SPANISH - ADULTS ONLY" at bounding box center [690, 282] width 196 height 15
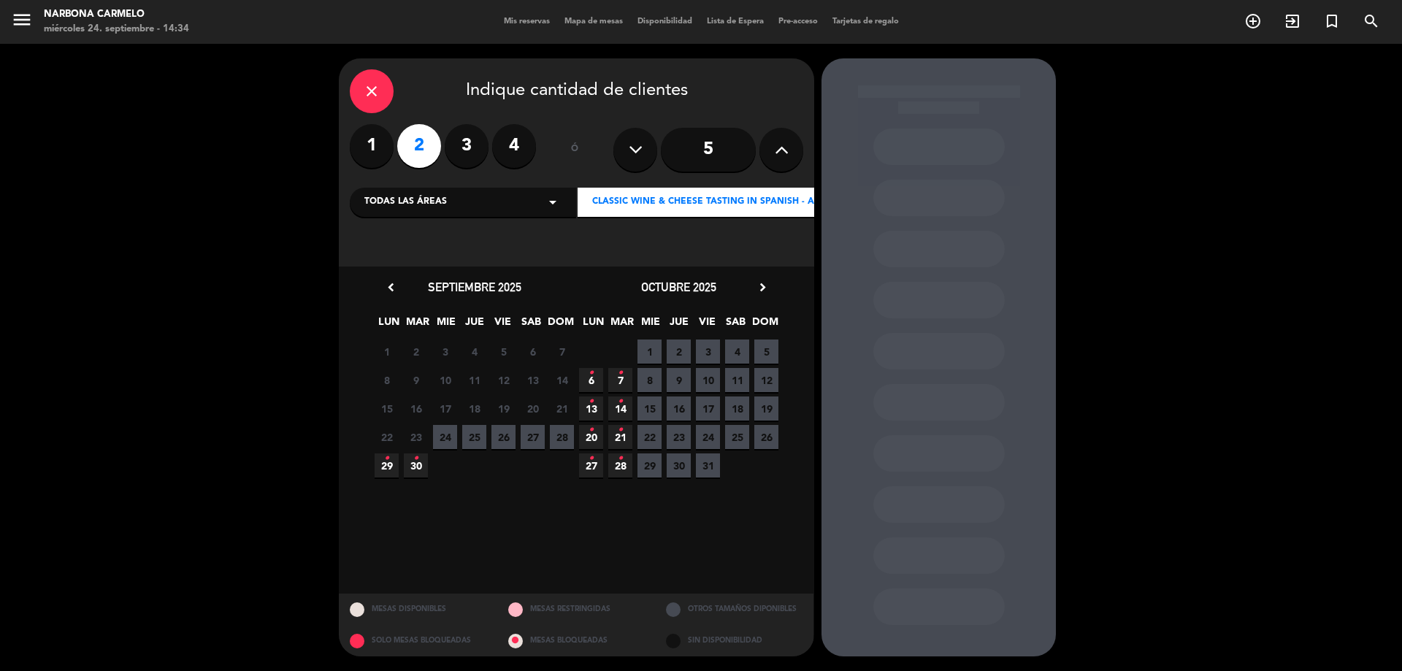
click at [533, 428] on span "27" at bounding box center [533, 437] width 24 height 24
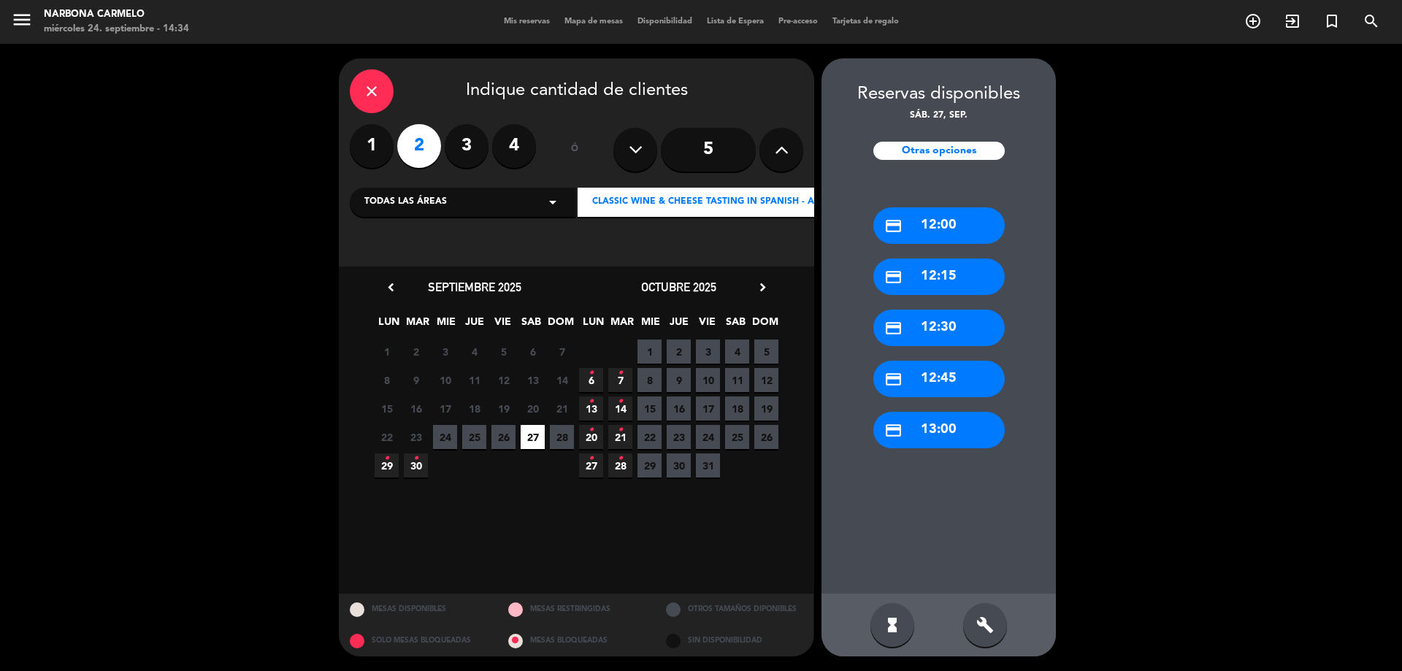
click at [969, 335] on div "credit_card 12:30" at bounding box center [939, 328] width 131 height 37
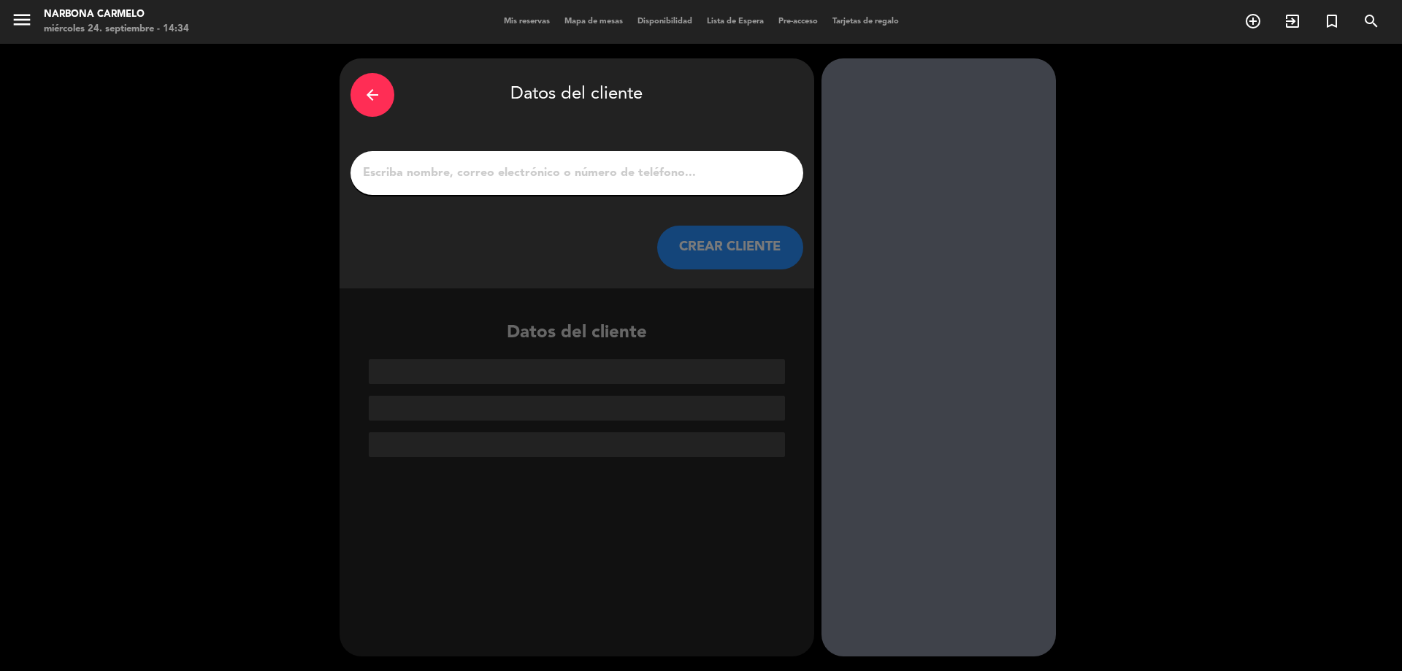
click at [583, 183] on input "1" at bounding box center [577, 173] width 431 height 20
paste input "[PERSON_NAME]"
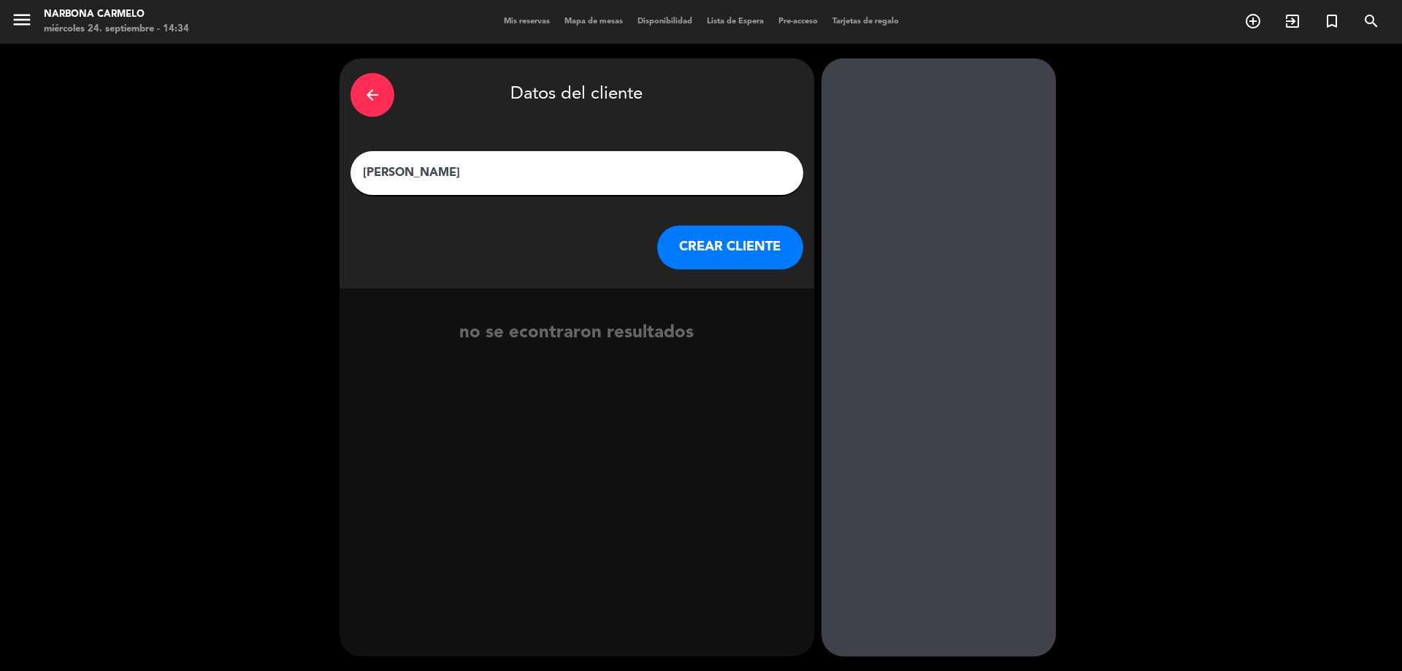
type input "[PERSON_NAME]"
click at [744, 256] on button "CREAR CLIENTE" at bounding box center [730, 248] width 146 height 44
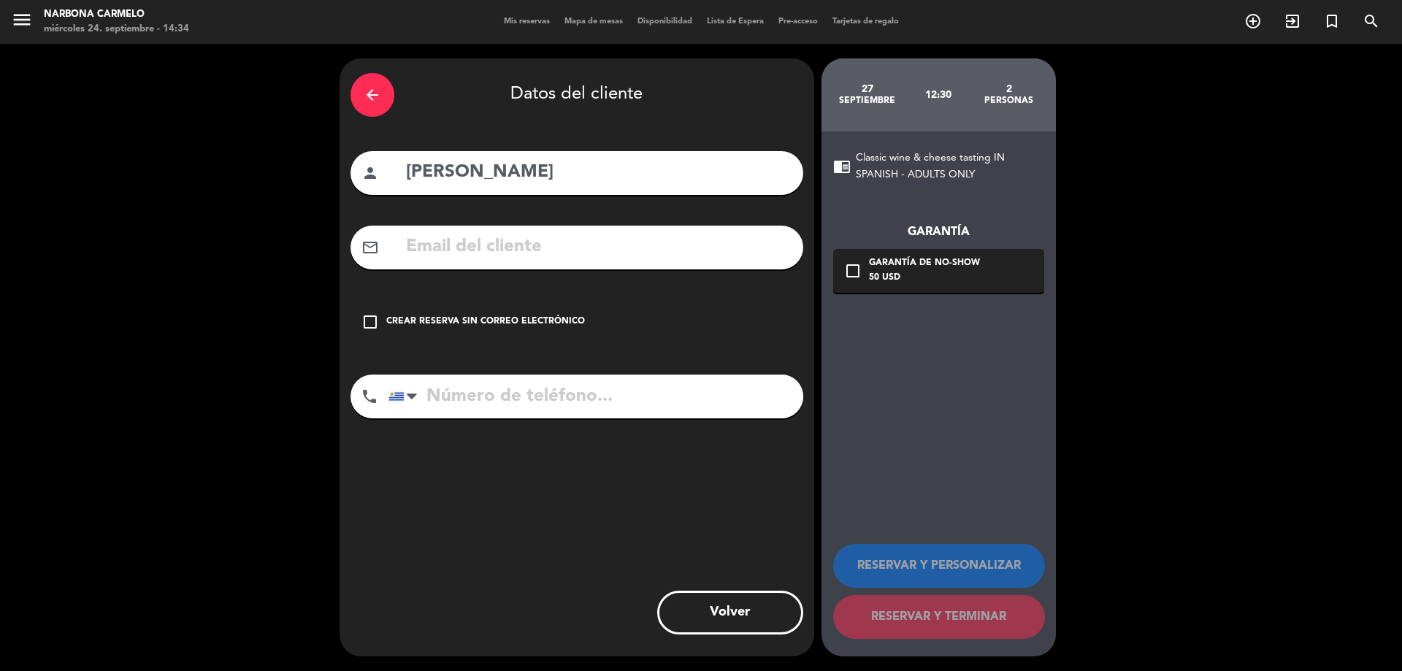
click at [595, 256] on input "text" at bounding box center [599, 247] width 388 height 30
paste input "[EMAIL_ADDRESS][DOMAIN_NAME]"
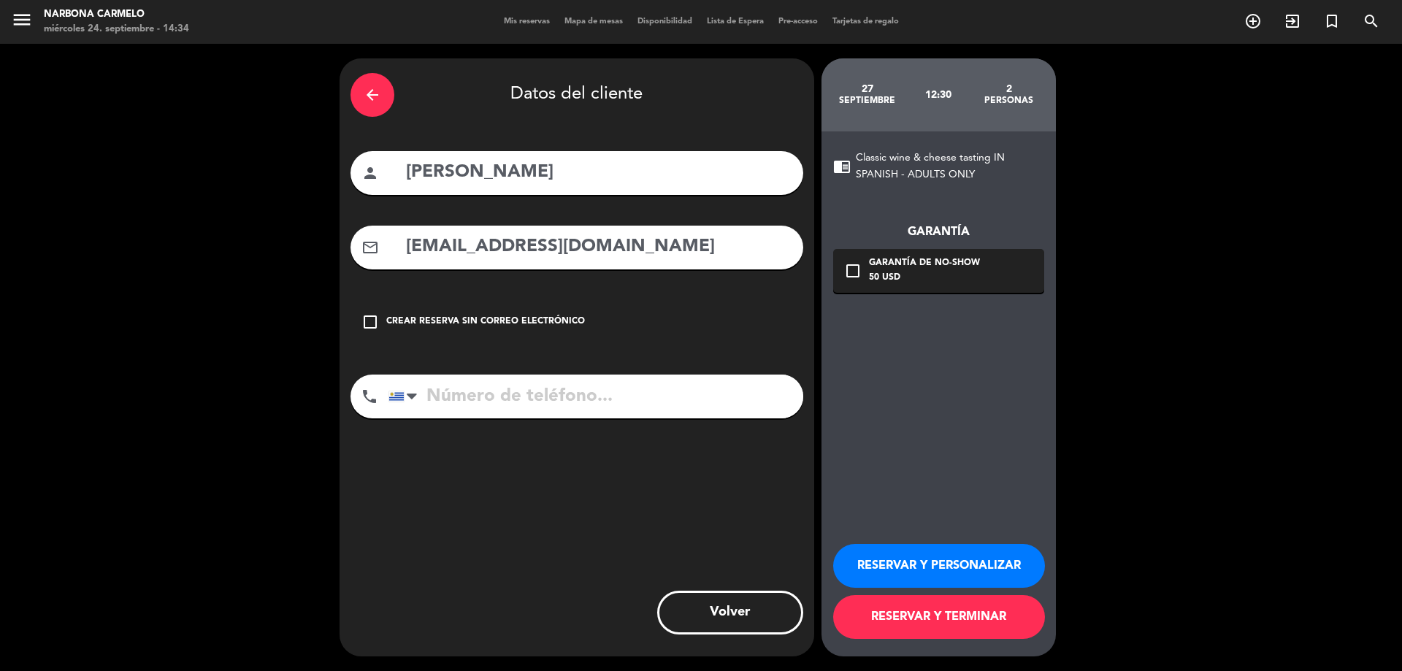
type input "[EMAIL_ADDRESS][DOMAIN_NAME]"
click at [522, 391] on input "tel" at bounding box center [596, 397] width 415 height 44
paste input "[PHONE_NUMBER]"
type input "[PHONE_NUMBER]"
click at [876, 267] on div "Garantía de no-show" at bounding box center [924, 263] width 111 height 15
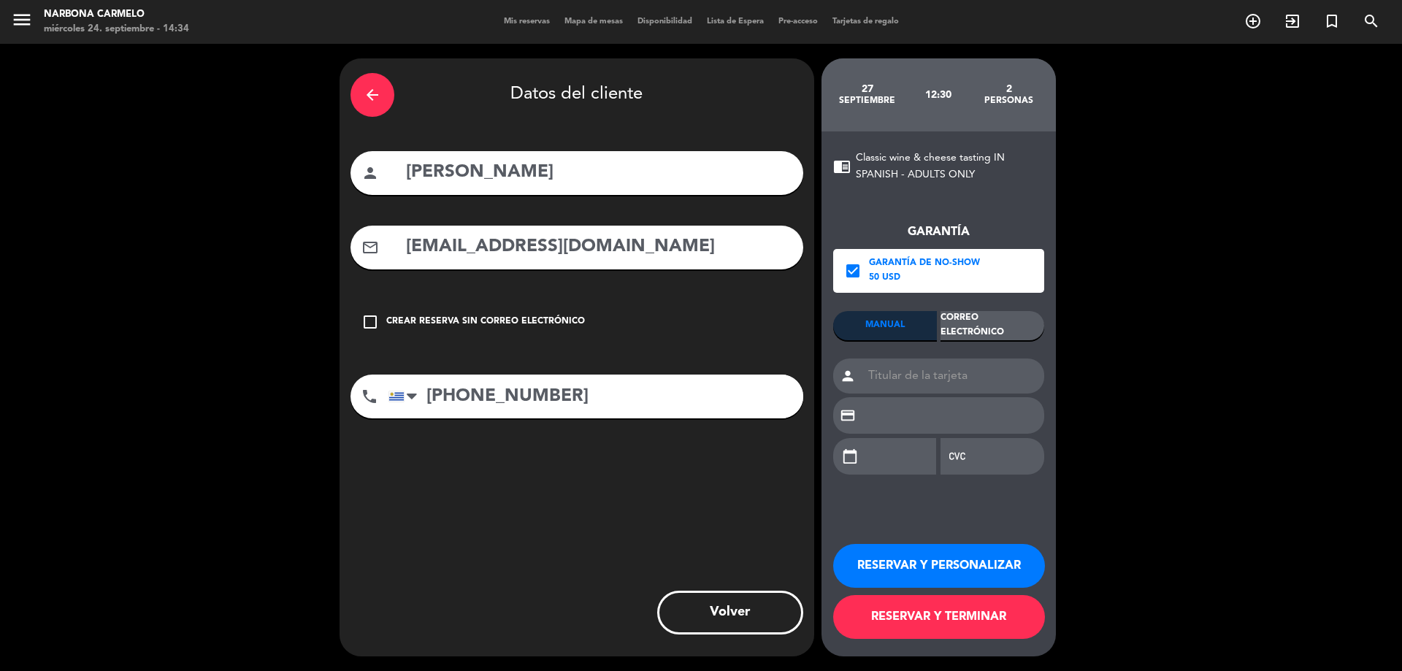
click at [985, 334] on div "Correo Electrónico" at bounding box center [993, 325] width 104 height 29
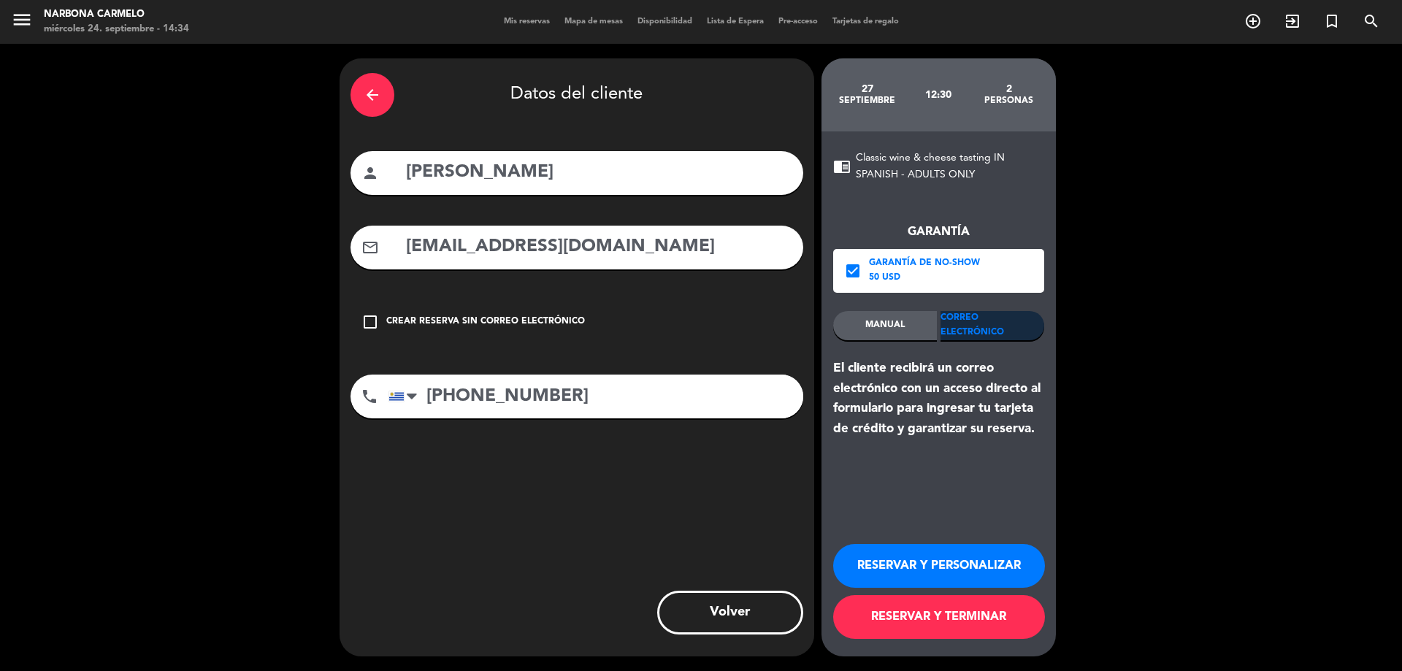
click at [983, 619] on button "RESERVAR Y TERMINAR" at bounding box center [939, 617] width 212 height 44
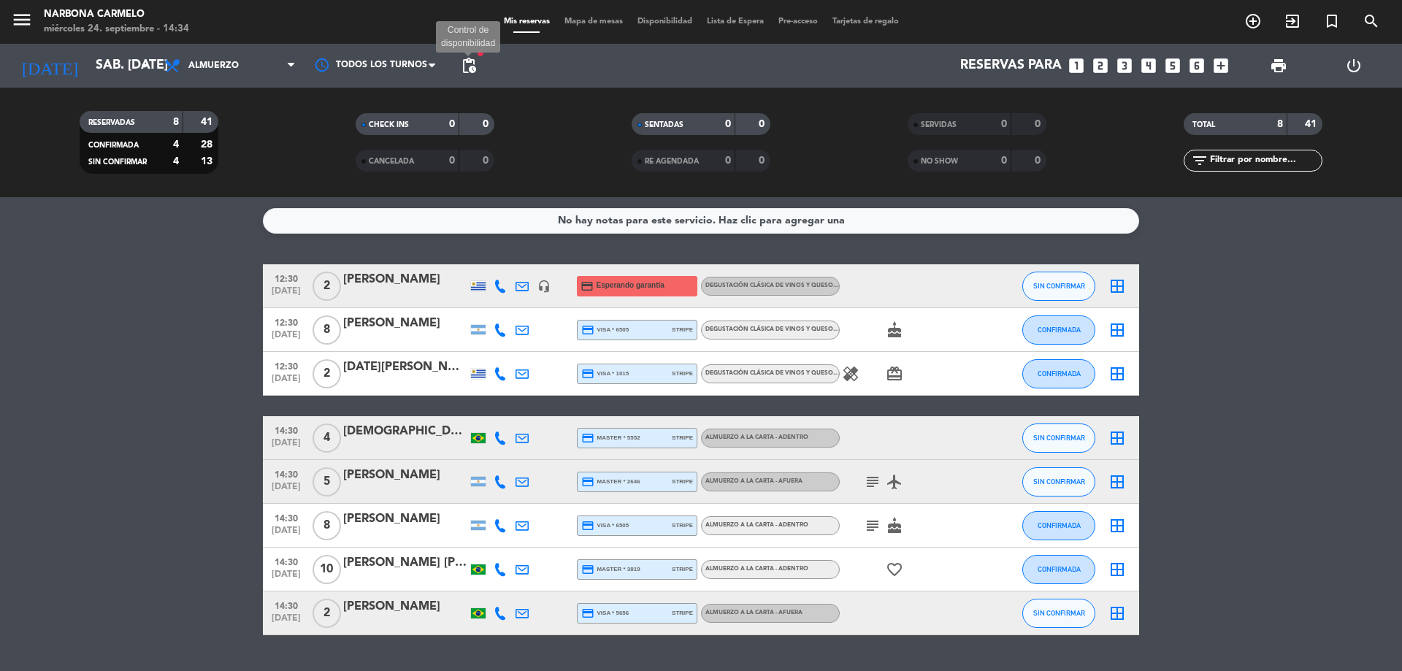
click at [469, 66] on span "pending_actions" at bounding box center [469, 66] width 18 height 18
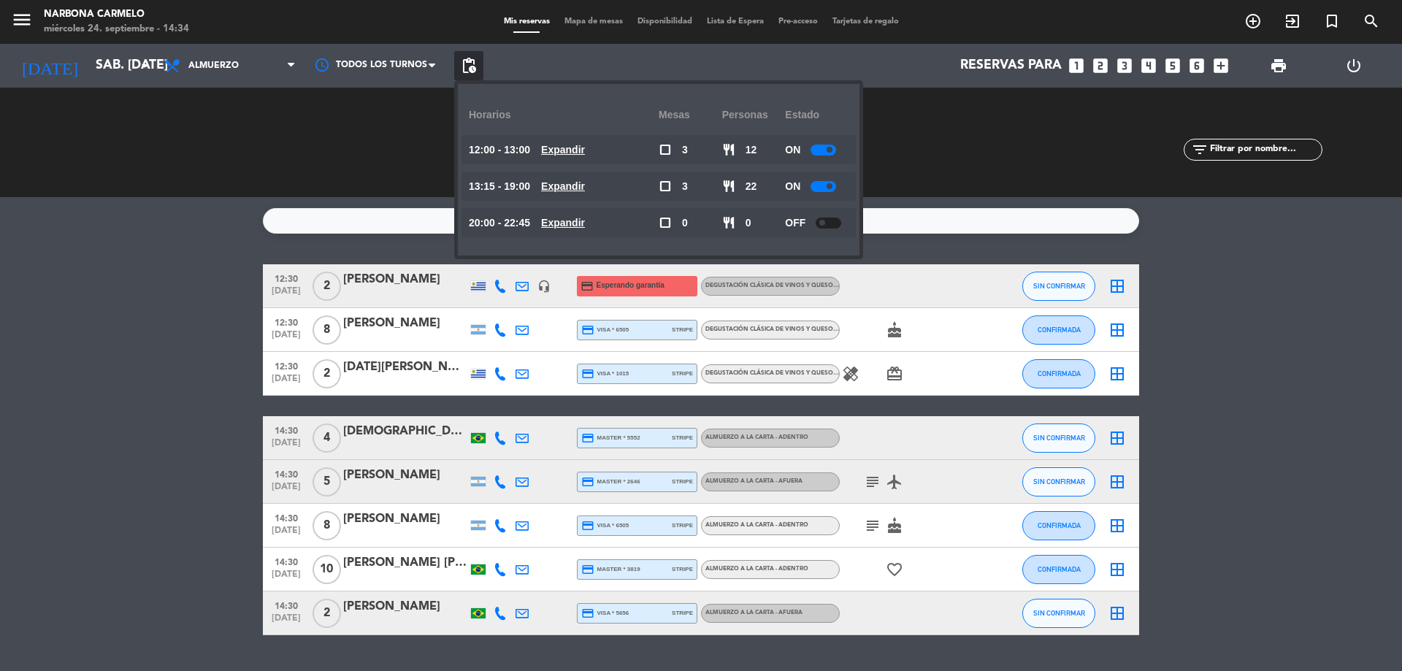
click at [581, 153] on u "Expandir" at bounding box center [563, 150] width 44 height 12
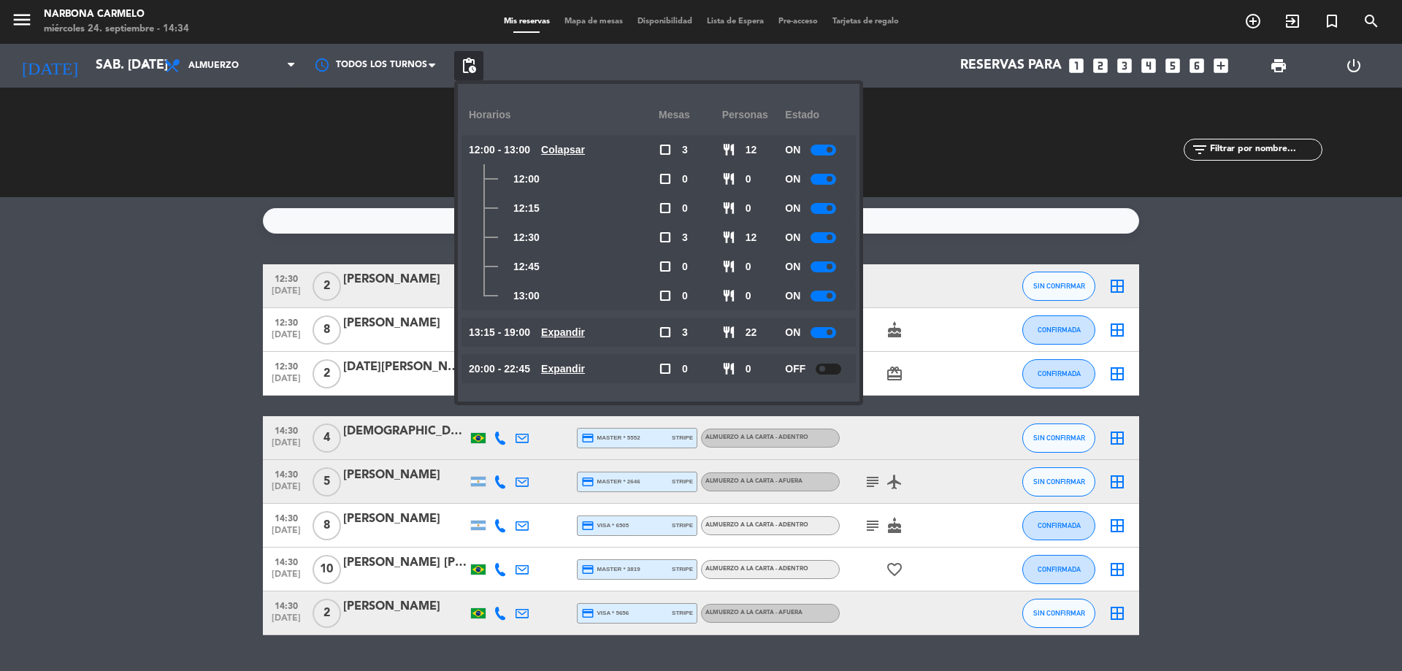
click at [823, 235] on div at bounding box center [824, 237] width 26 height 11
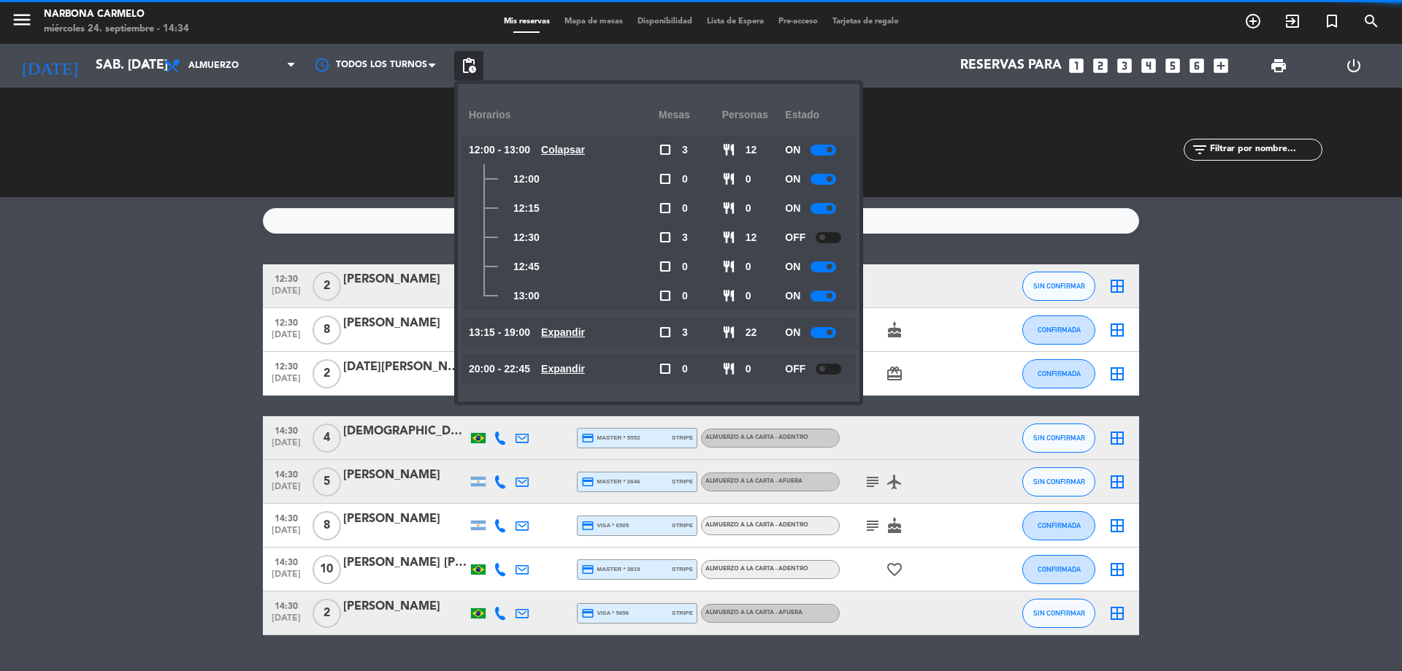
click at [183, 325] on bookings-row "12:30 [DATE] 2 [PERSON_NAME] headset_mic credit_card Esperando garantía Degusta…" at bounding box center [701, 449] width 1402 height 371
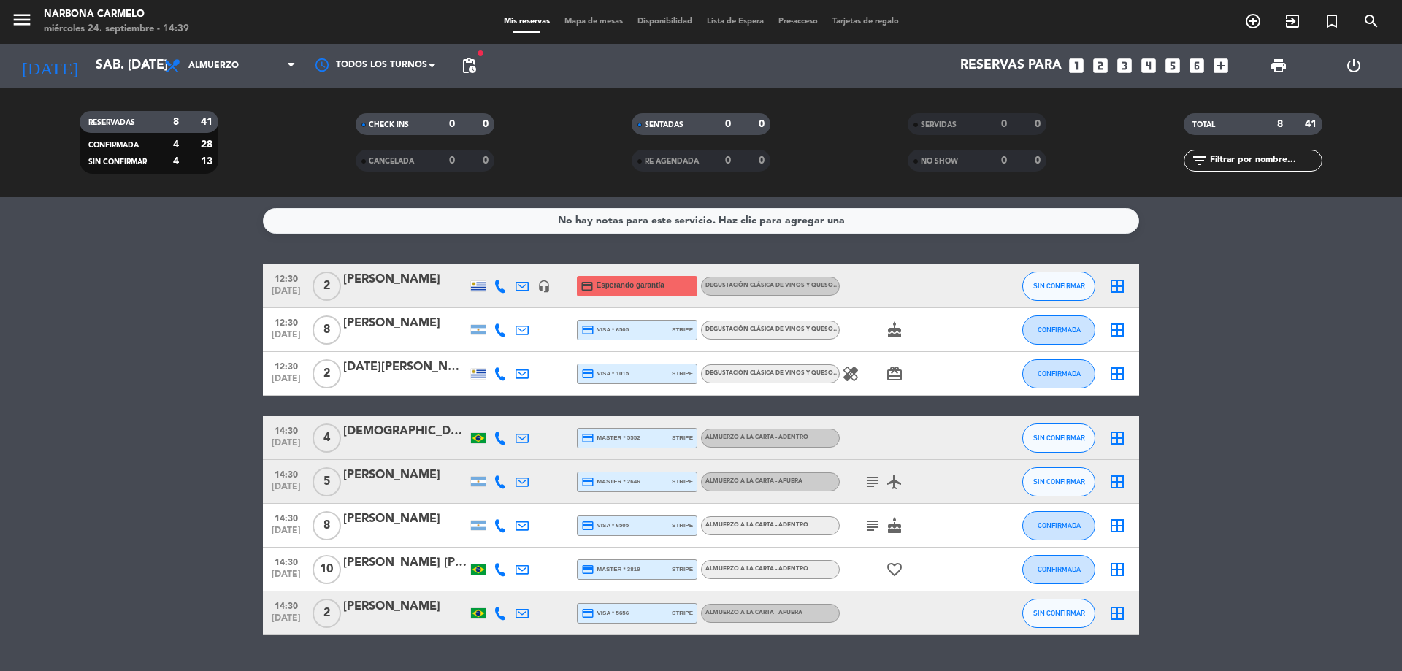
click at [897, 330] on icon "cake" at bounding box center [895, 330] width 18 height 18
click at [896, 564] on icon "favorite_border" at bounding box center [895, 570] width 18 height 18
click at [149, 530] on bookings-row "12:30 [DATE] 2 [PERSON_NAME] headset_mic credit_card Esperando garantía Degusta…" at bounding box center [701, 449] width 1402 height 371
click at [88, 65] on input "sáb. [DATE]" at bounding box center [172, 65] width 169 height 29
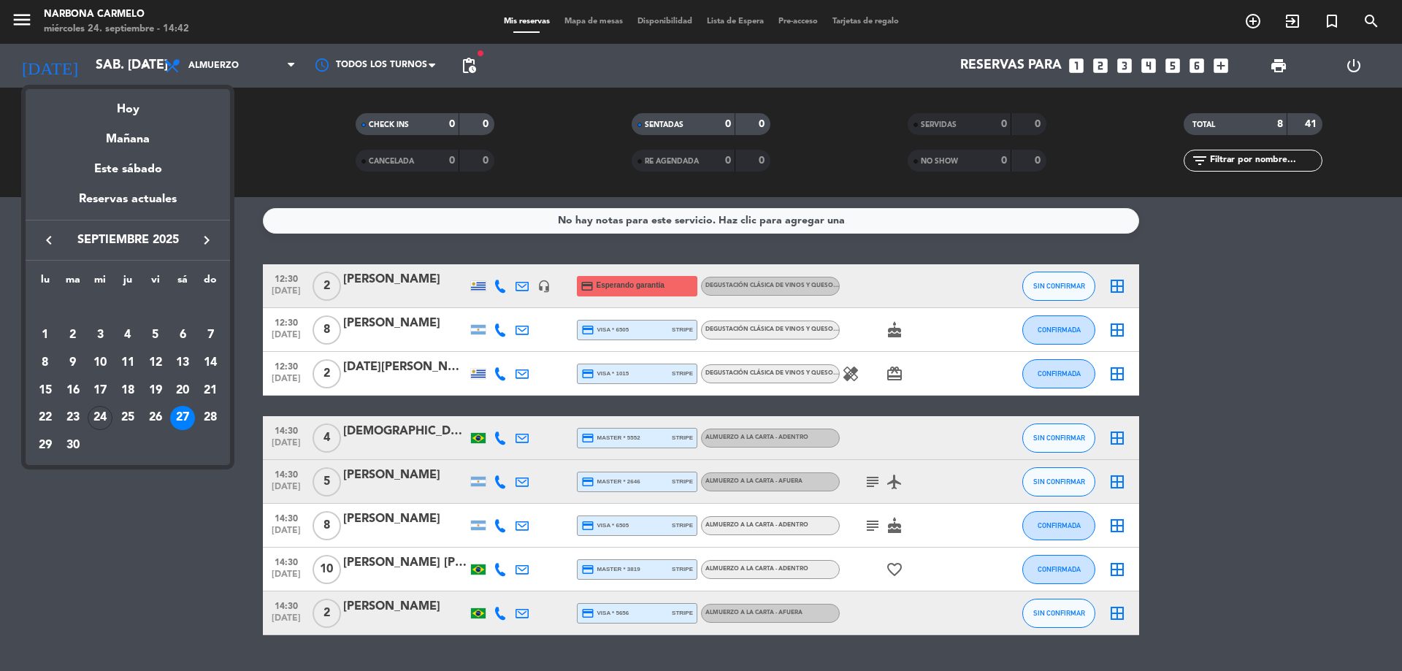
click at [209, 237] on icon "keyboard_arrow_right" at bounding box center [207, 241] width 18 height 18
click at [38, 363] on div "6" at bounding box center [45, 363] width 25 height 25
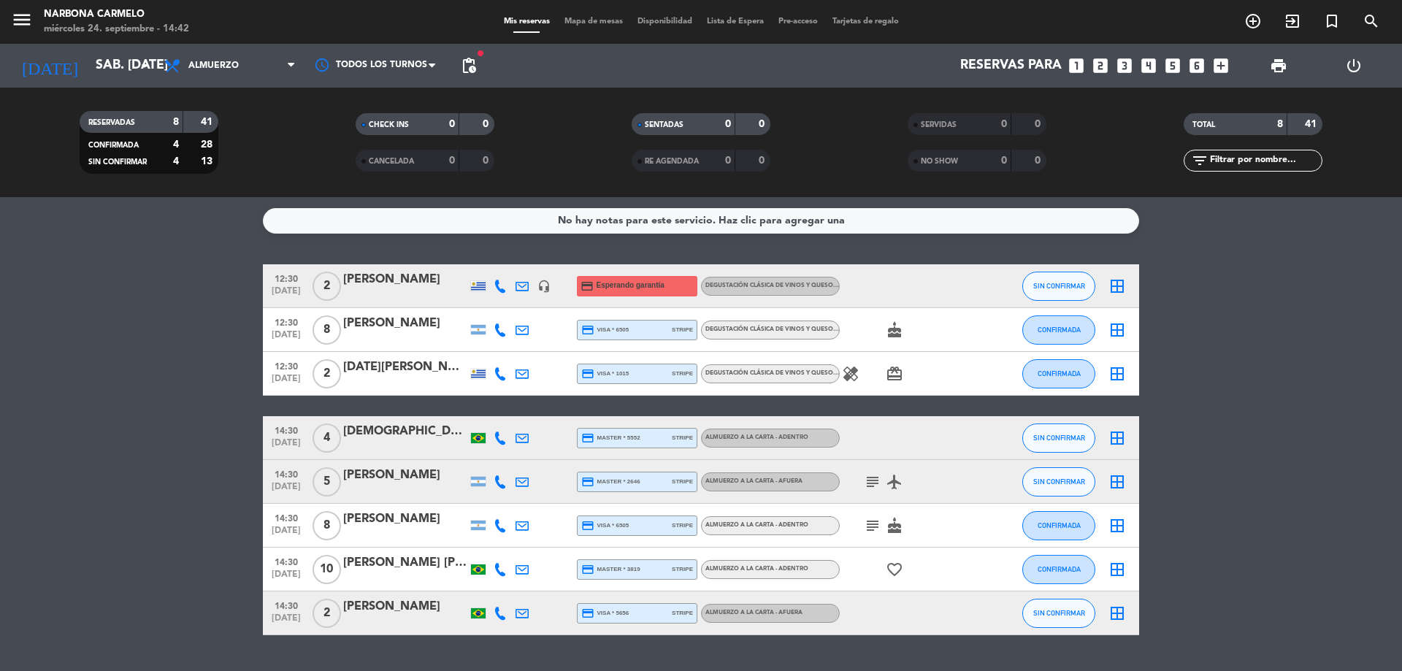
type input "lun. [DATE]"
